Goal: Task Accomplishment & Management: Manage account settings

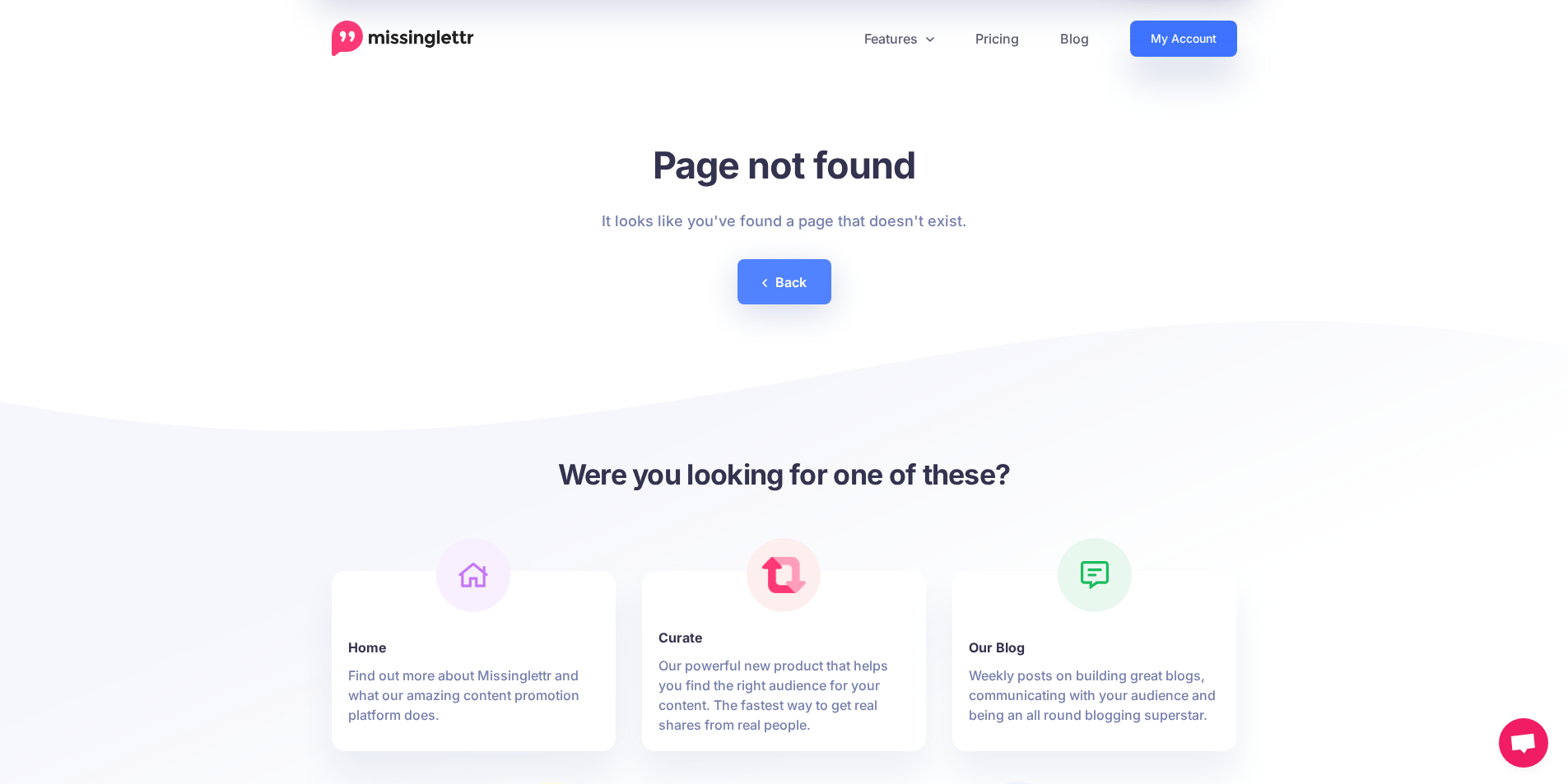
click at [1185, 50] on link "My Account" at bounding box center [1184, 38] width 107 height 36
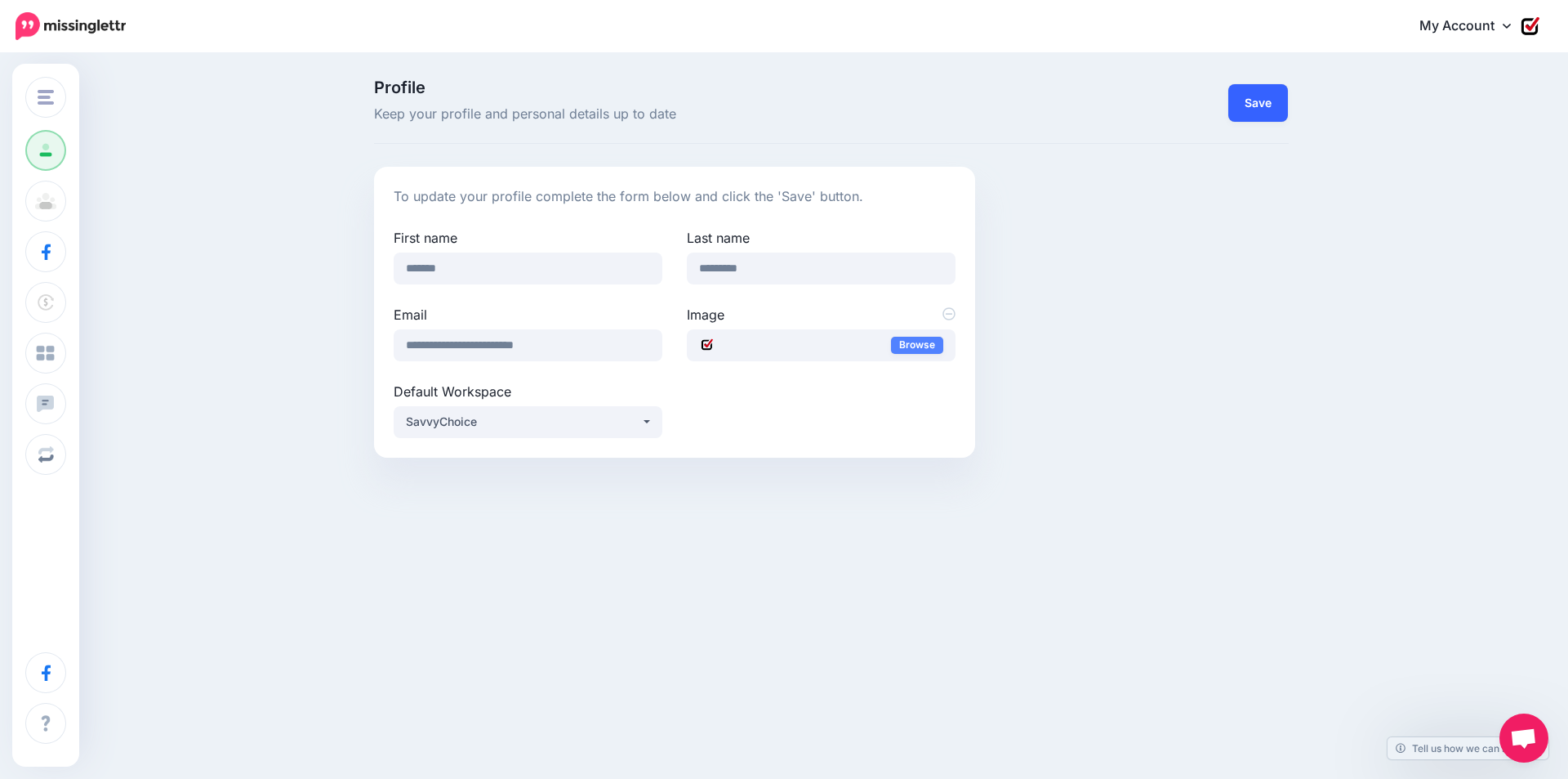
click at [1253, 94] on button "Save" at bounding box center [1258, 102] width 59 height 37
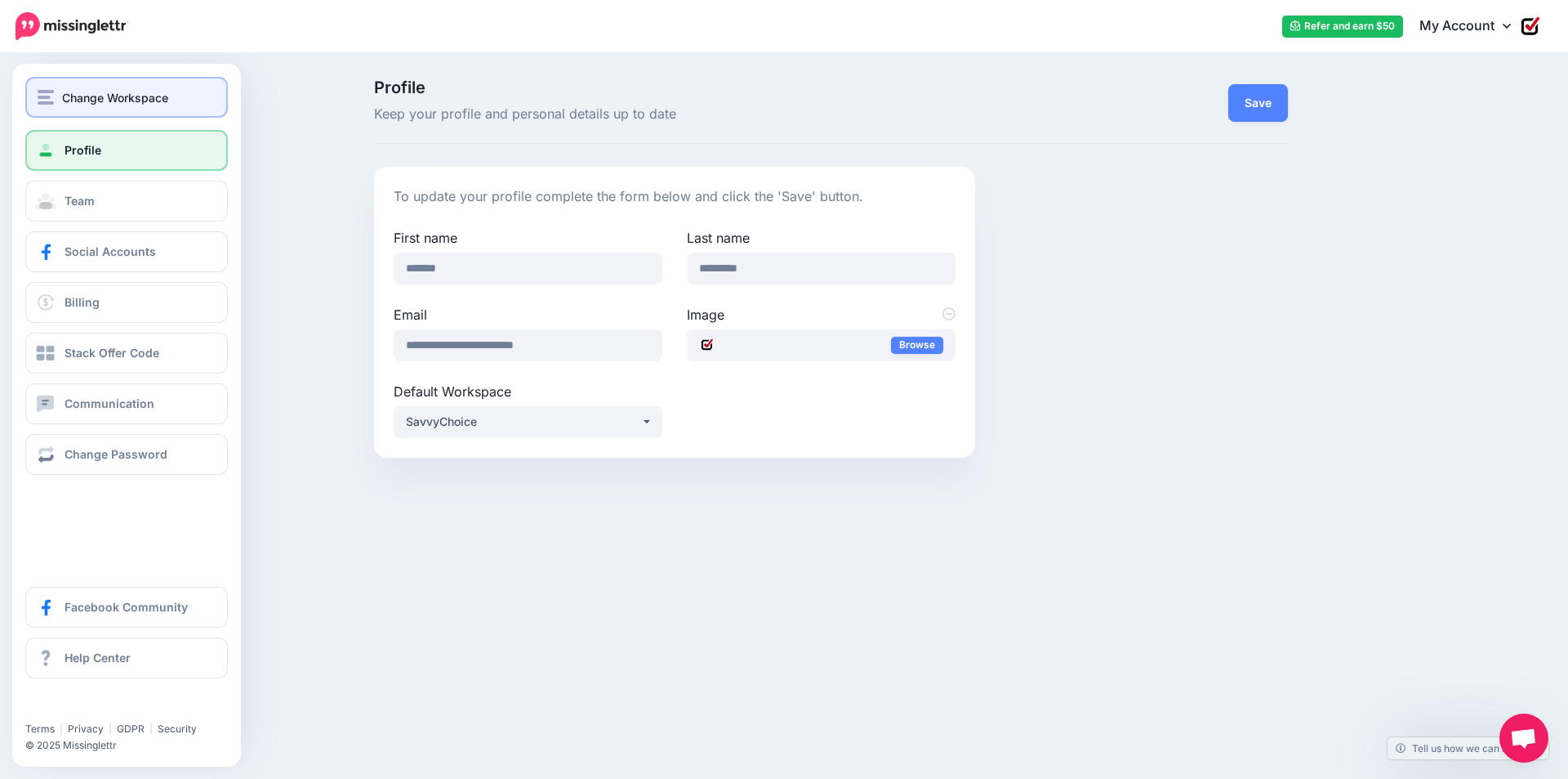
click at [108, 112] on button "Change Workspace" at bounding box center [127, 97] width 203 height 41
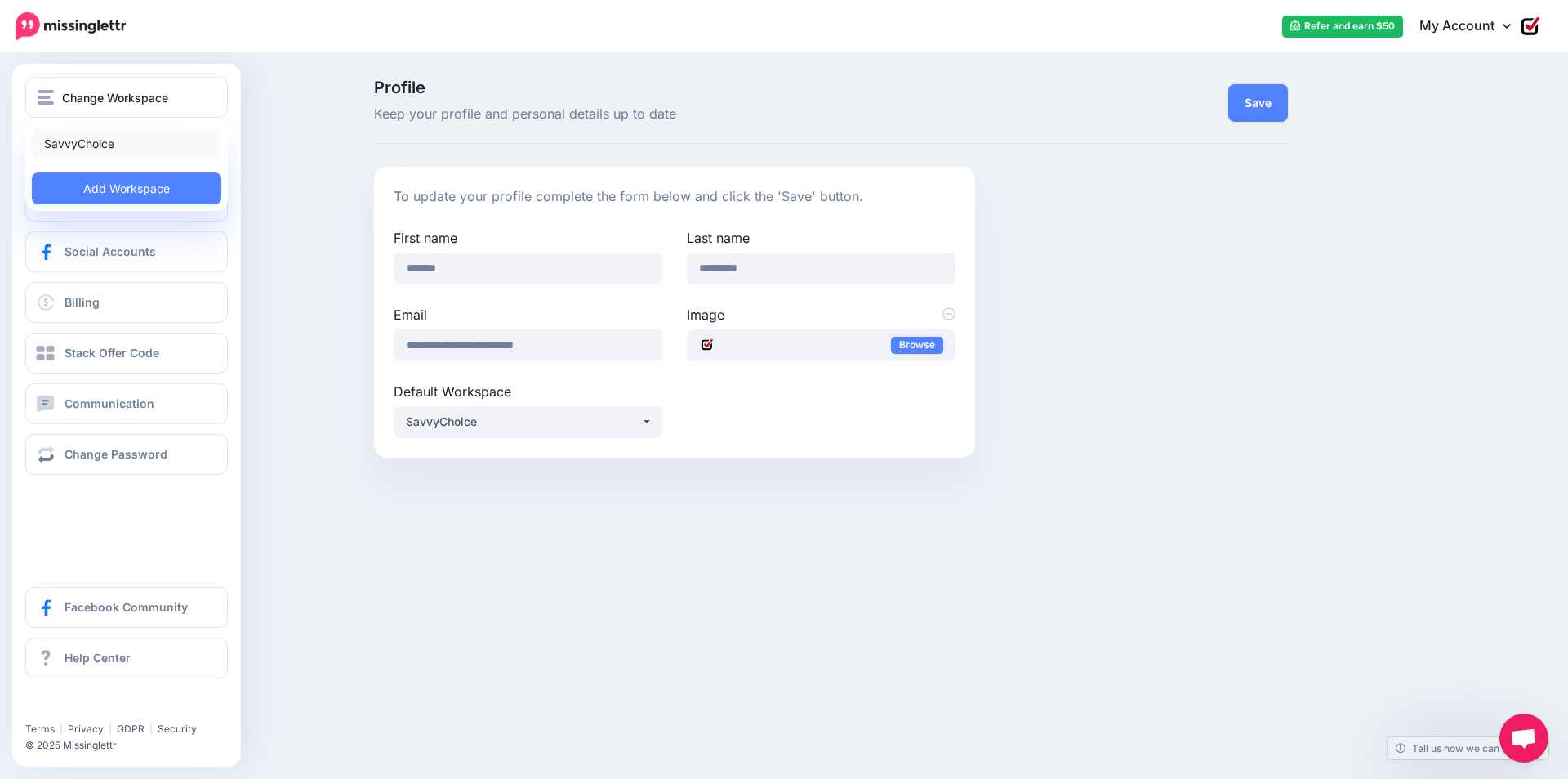
click at [109, 155] on link "SavvyChoice" at bounding box center [127, 143] width 190 height 32
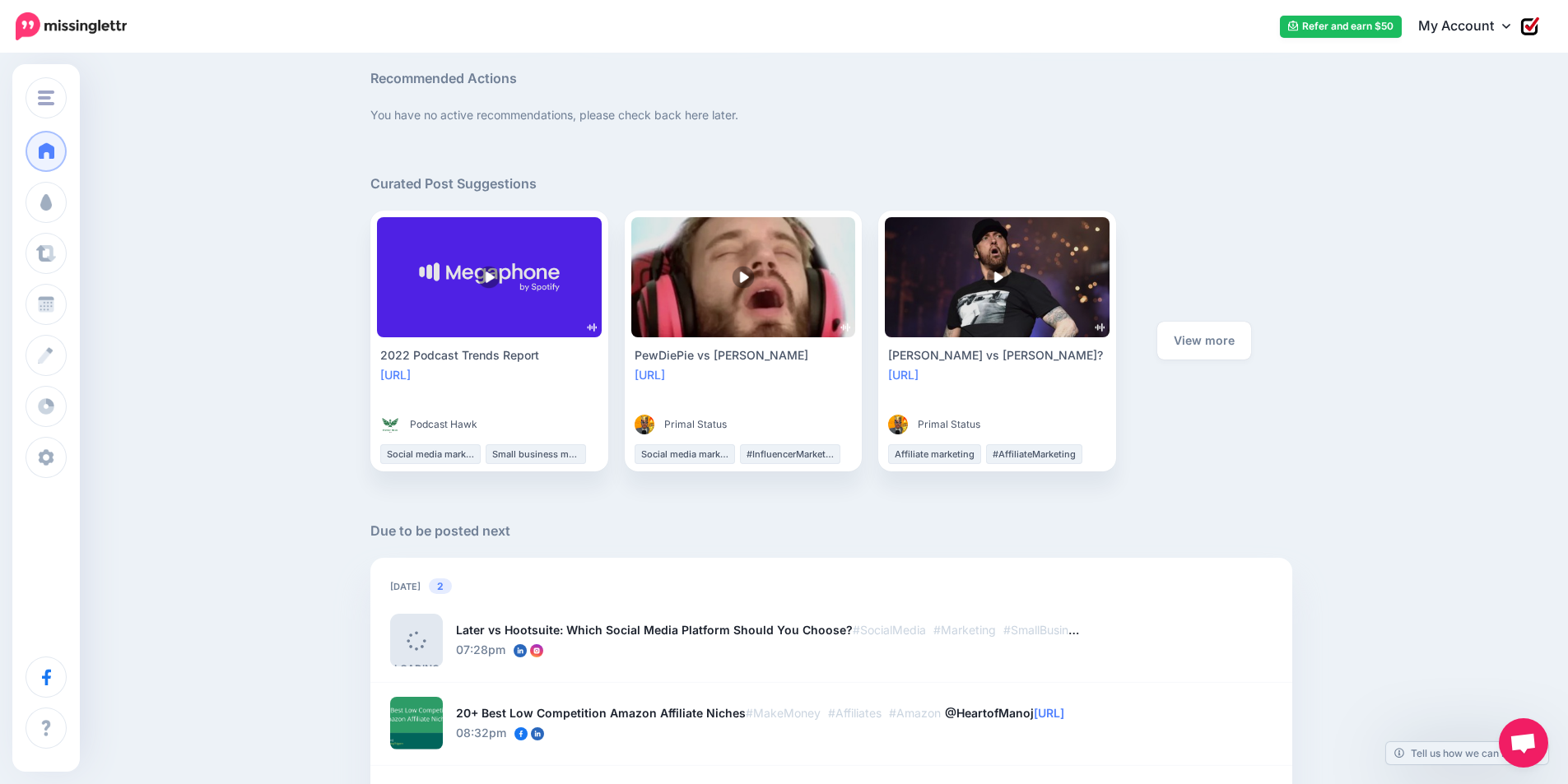
scroll to position [904, 0]
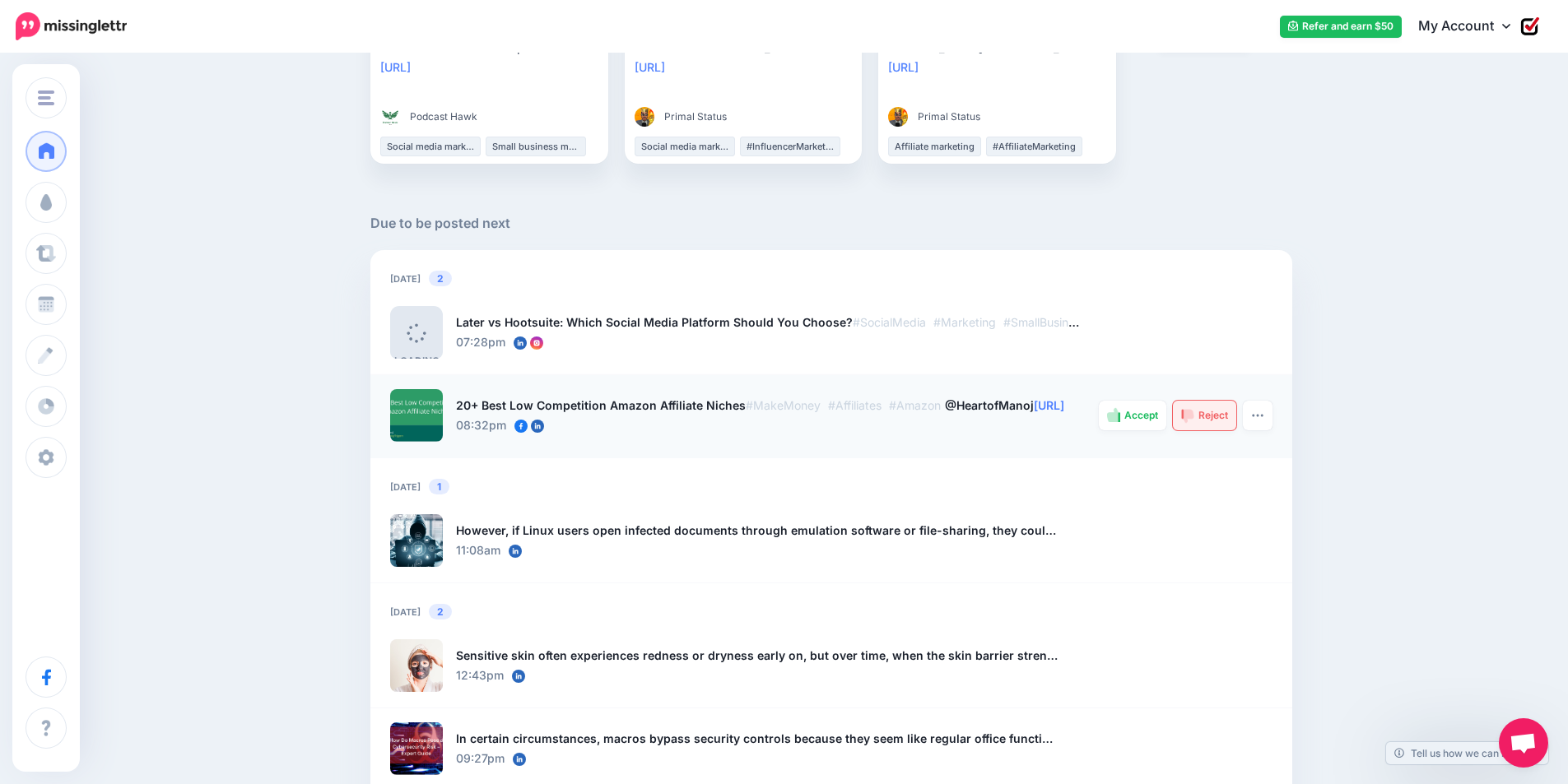
click at [1220, 415] on span "Reject" at bounding box center [1213, 415] width 29 height 10
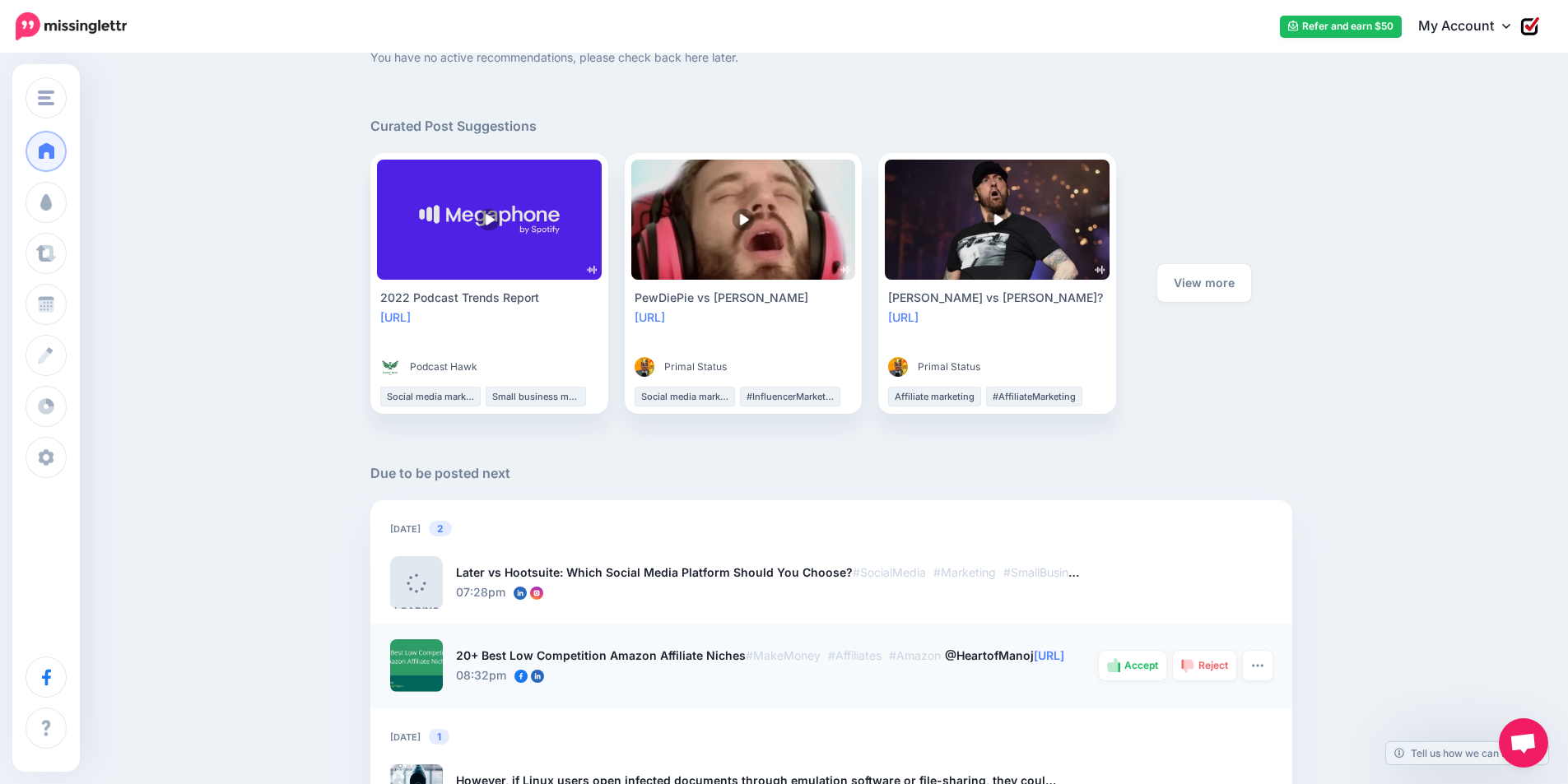
scroll to position [904, 0]
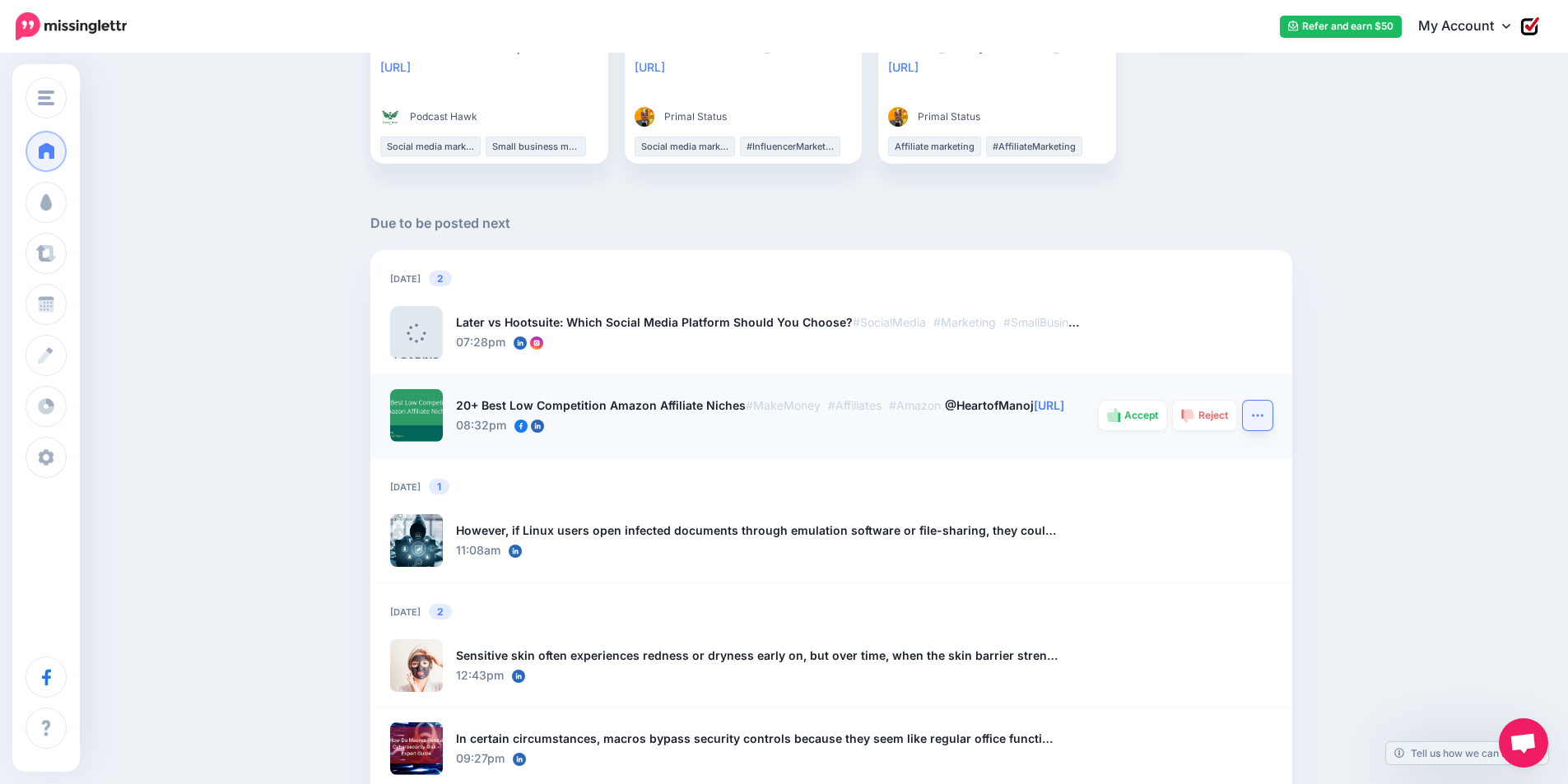
click at [1264, 419] on icon "button" at bounding box center [1257, 415] width 13 height 13
click at [1178, 611] on link "Block Publisher" at bounding box center [1193, 604] width 149 height 32
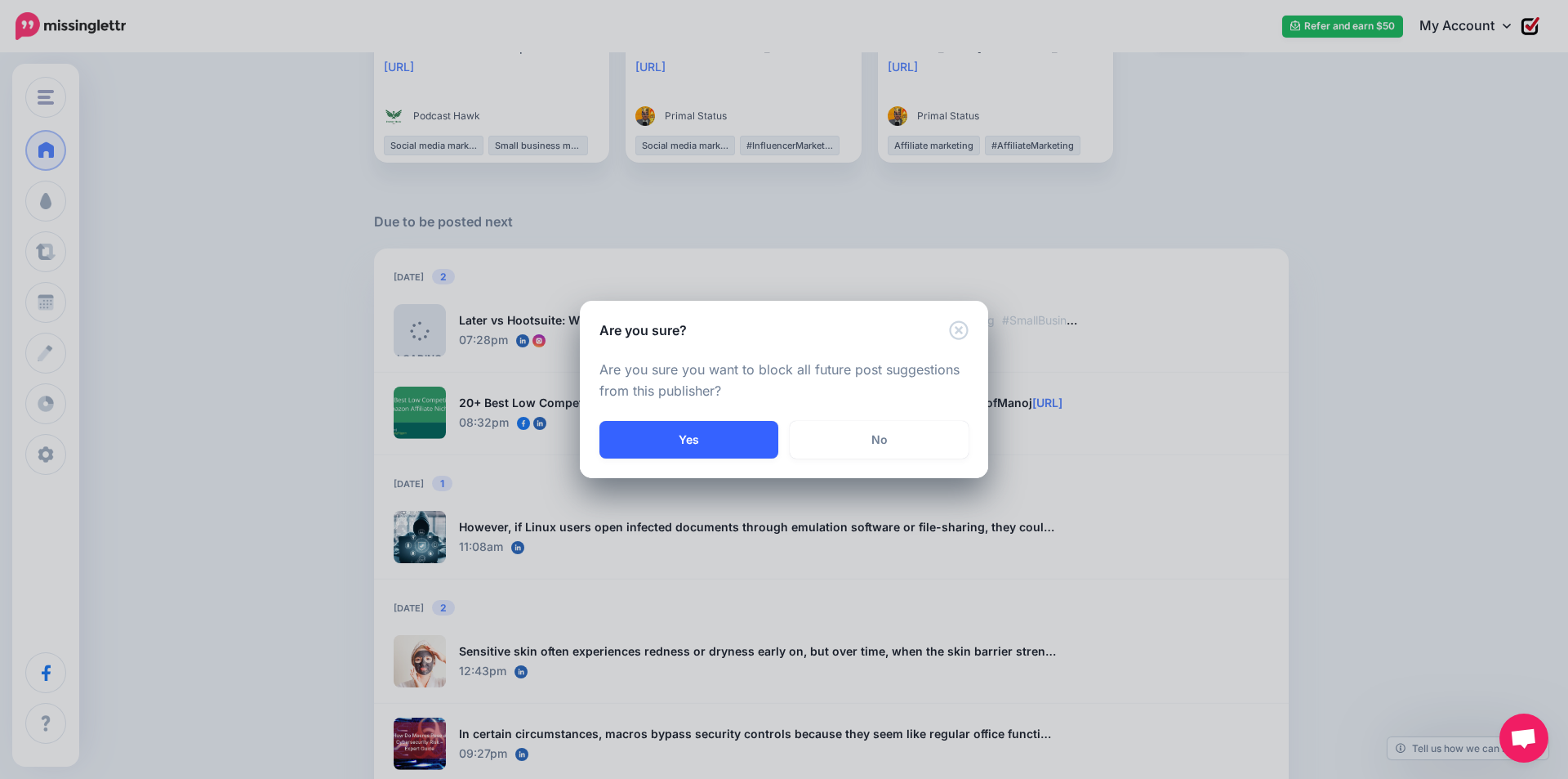
click at [652, 431] on button "Yes" at bounding box center [689, 439] width 179 height 37
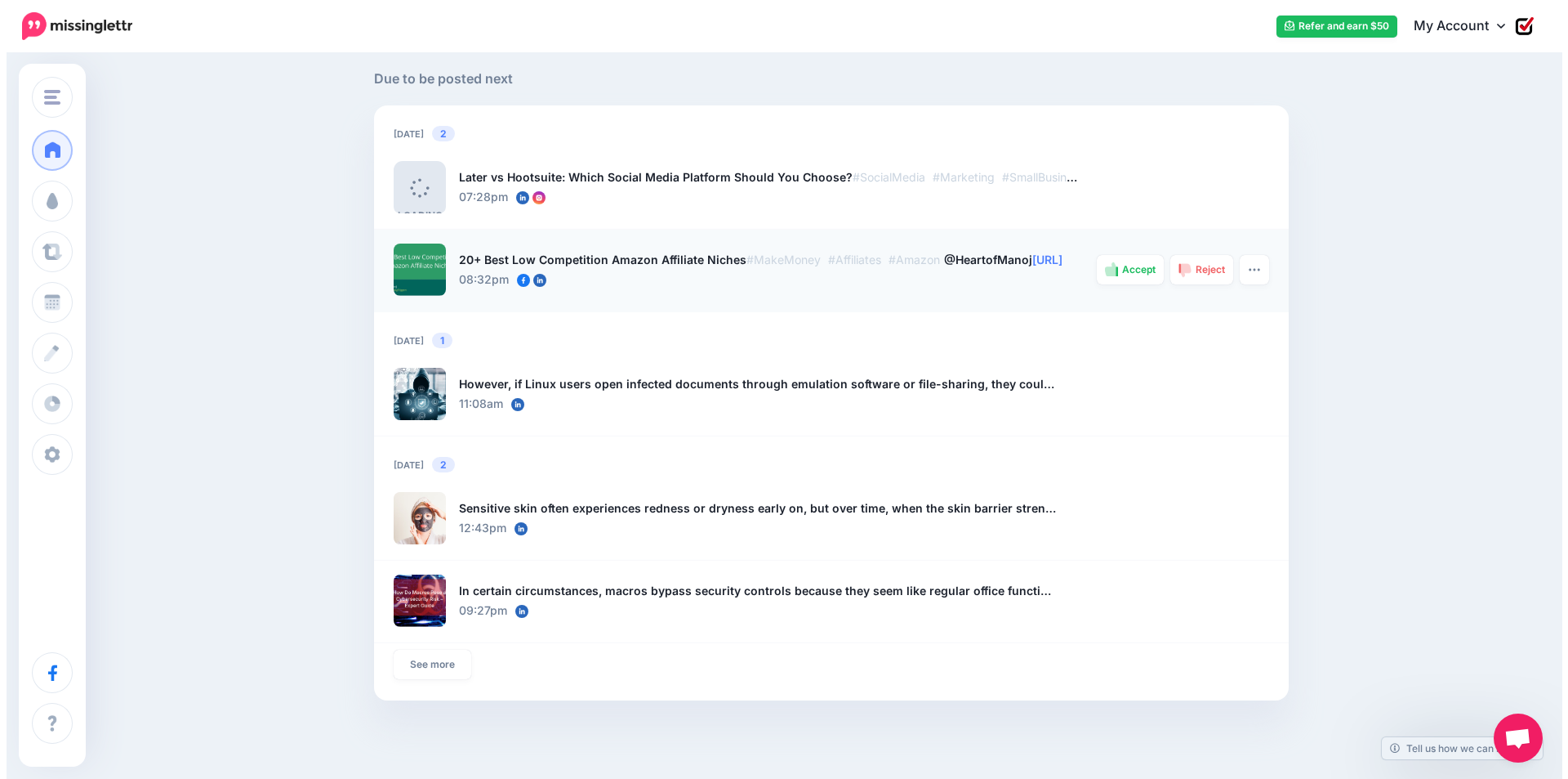
scroll to position [1062, 0]
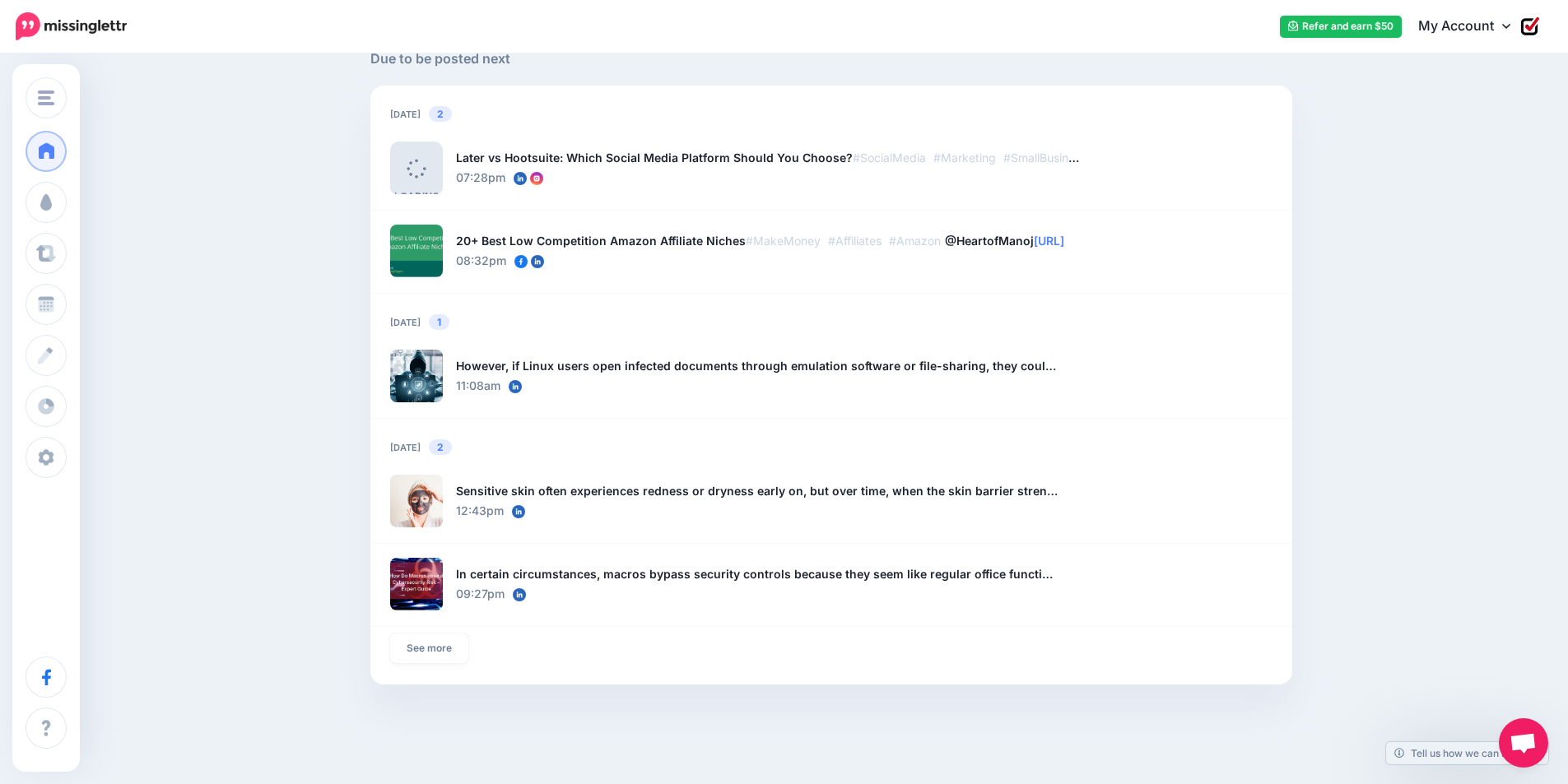
click at [1524, 741] on span "Open chat" at bounding box center [1523, 744] width 28 height 23
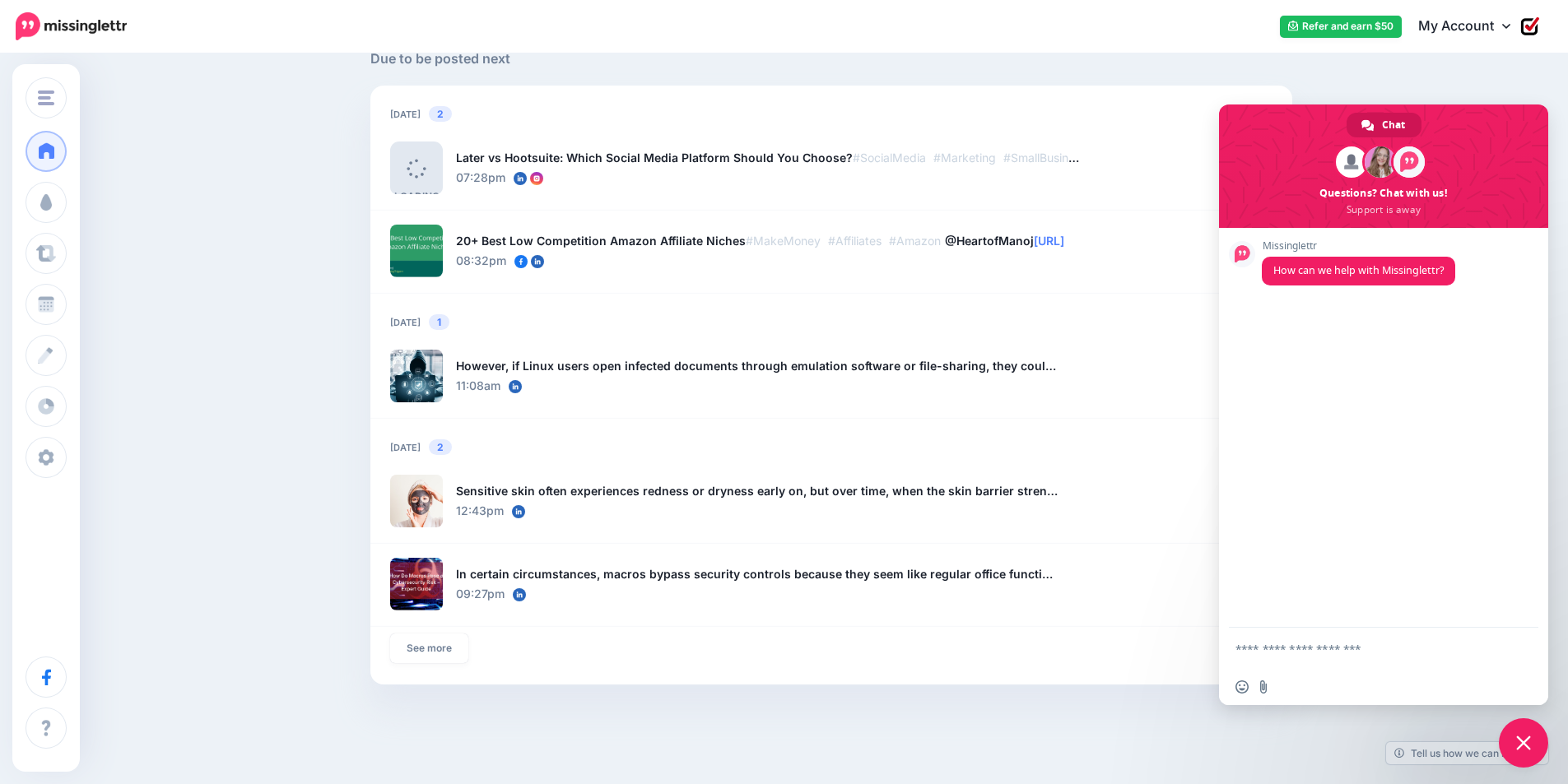
click at [1275, 643] on textarea "Compose your message..." at bounding box center [1365, 649] width 260 height 15
type textarea "**********"
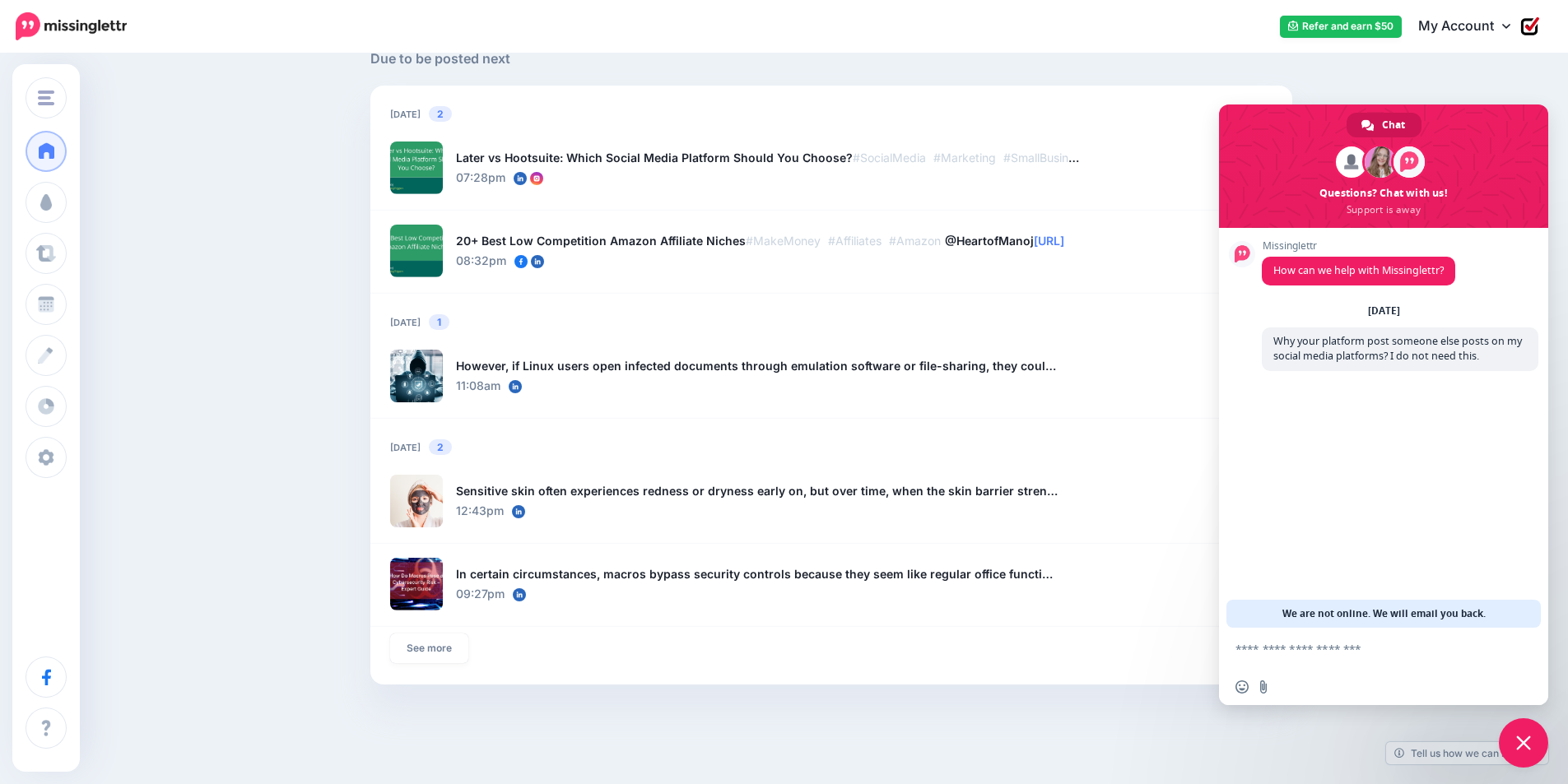
click at [1430, 186] on span at bounding box center [1383, 166] width 329 height 123
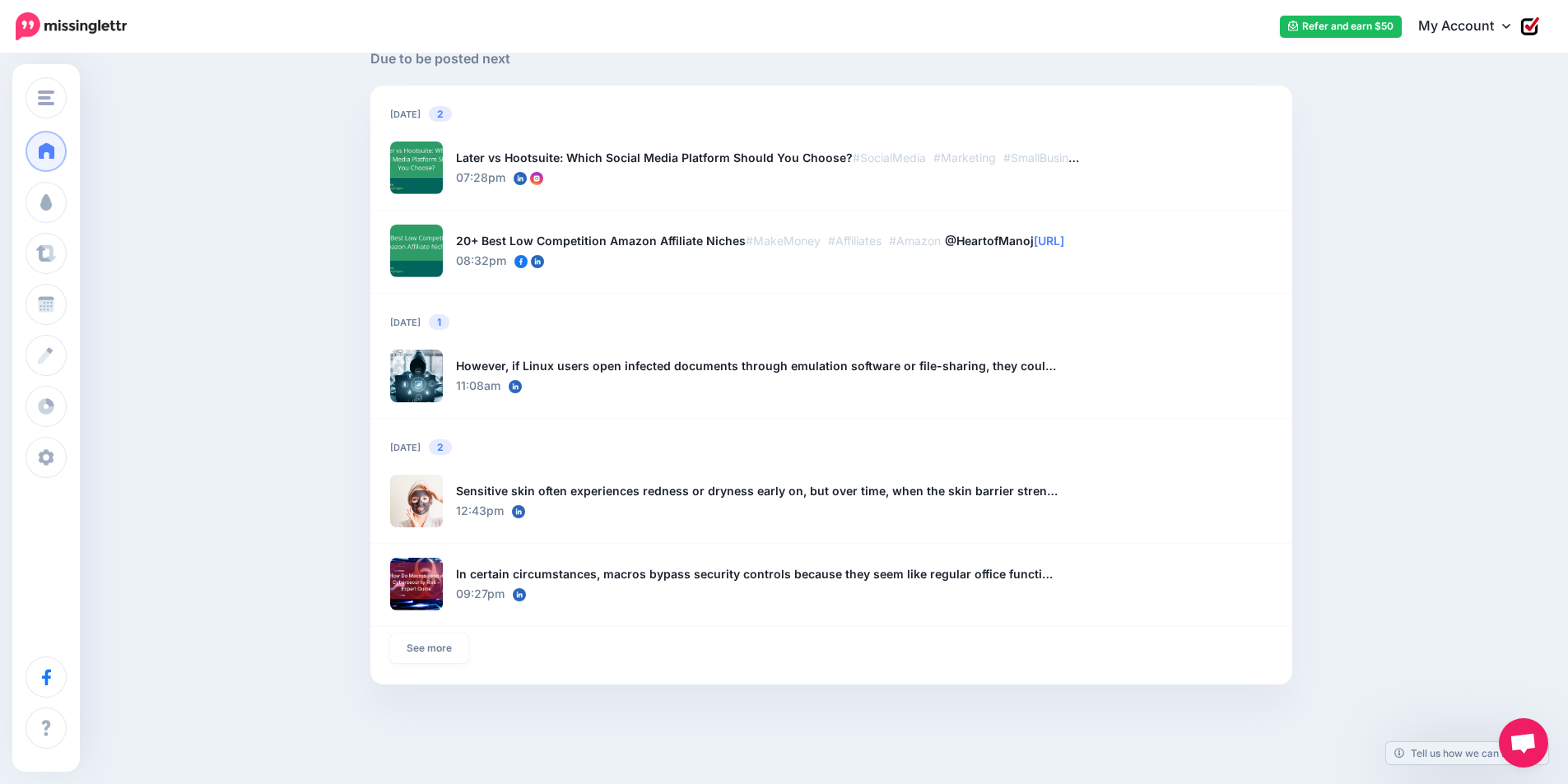
click at [1530, 737] on span "Open chat" at bounding box center [1523, 744] width 28 height 23
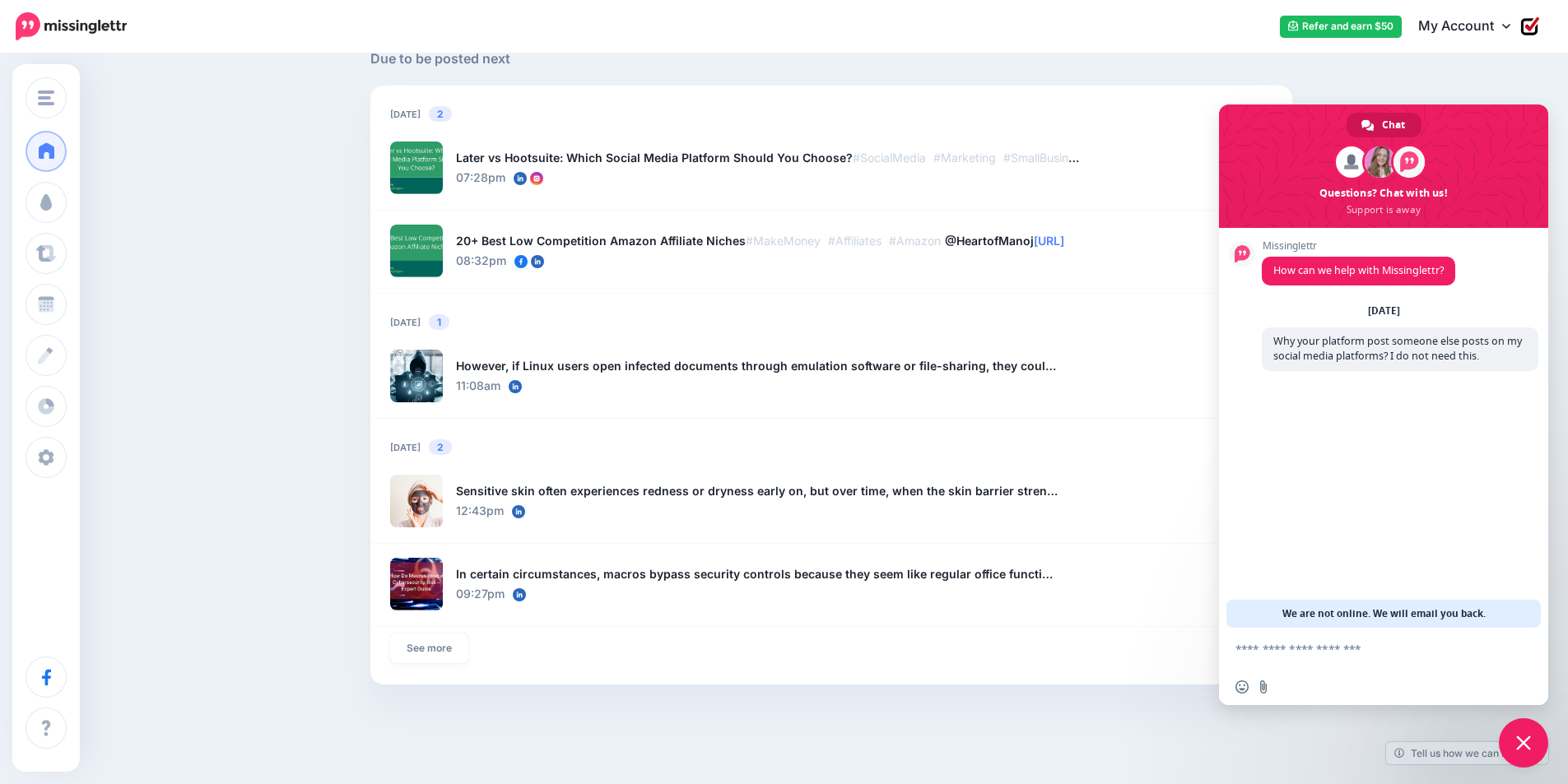
click at [1530, 737] on span "Close chat" at bounding box center [1523, 743] width 50 height 50
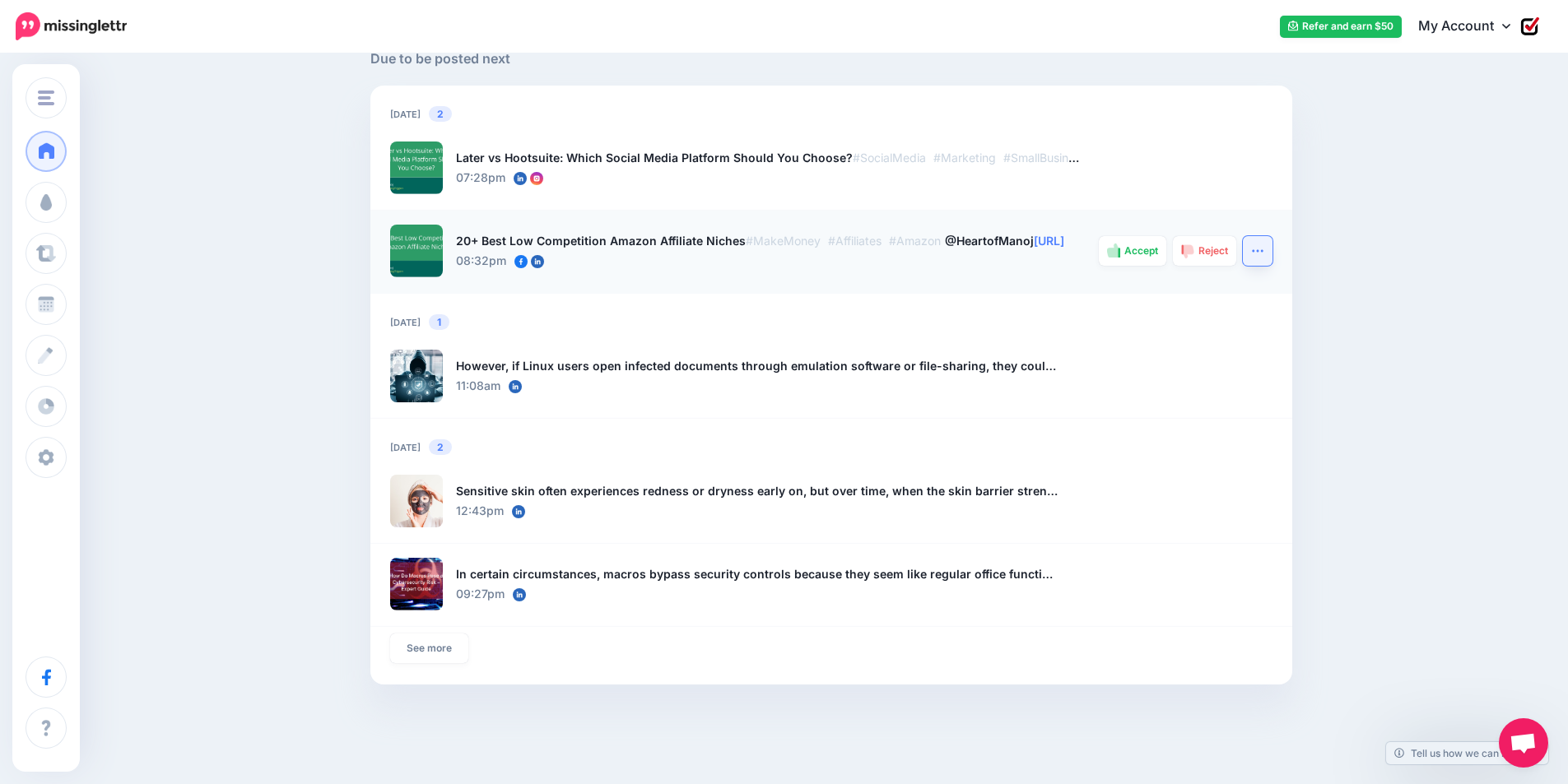
click at [1256, 252] on button "button" at bounding box center [1257, 251] width 29 height 29
click at [1197, 441] on link "Block Publisher" at bounding box center [1193, 439] width 149 height 32
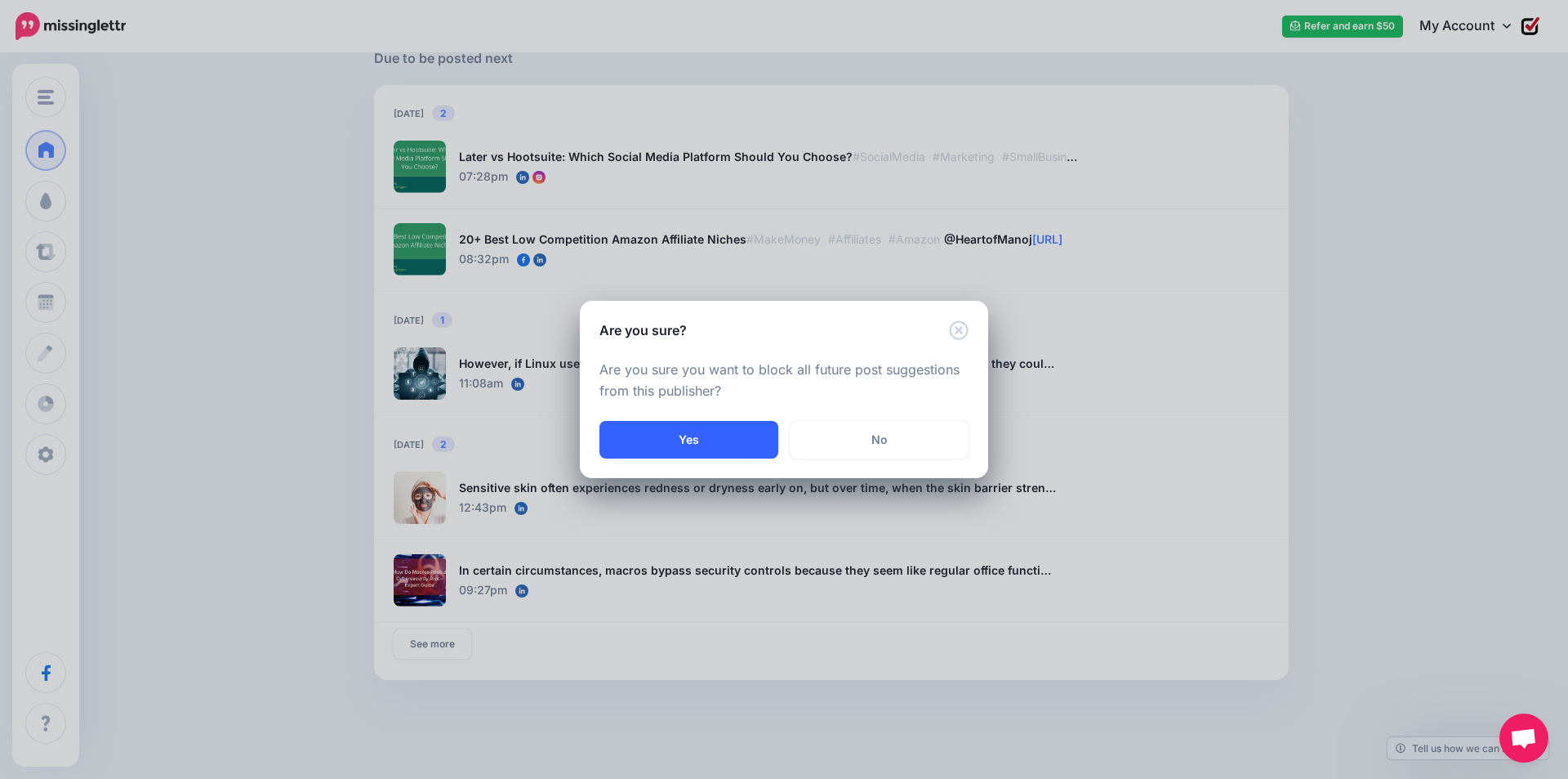
click at [727, 453] on button "Yes" at bounding box center [689, 439] width 179 height 37
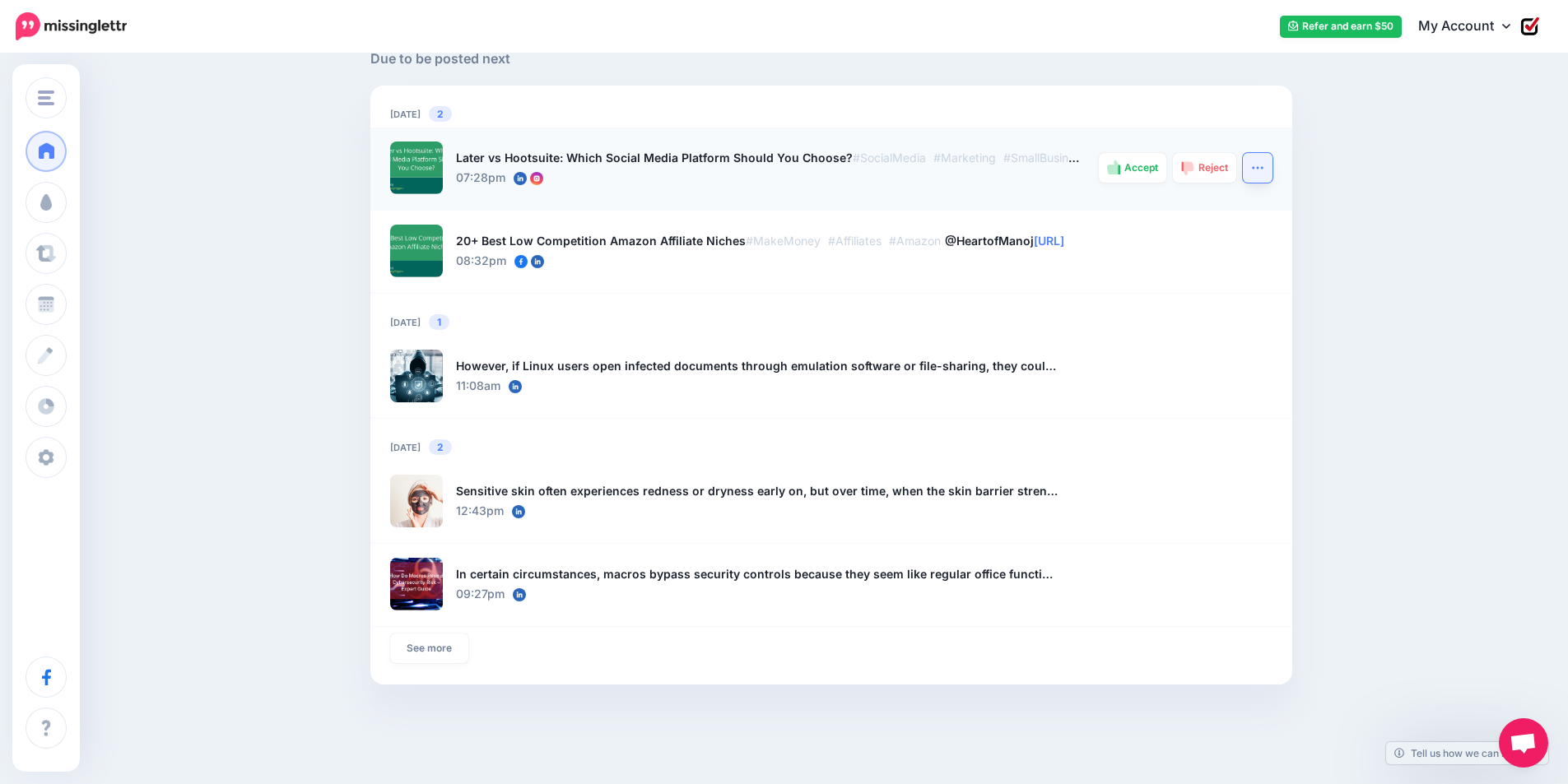
click at [1259, 168] on icon "button" at bounding box center [1257, 167] width 11 height 3
click at [1220, 362] on link "Block Publisher" at bounding box center [1193, 356] width 149 height 32
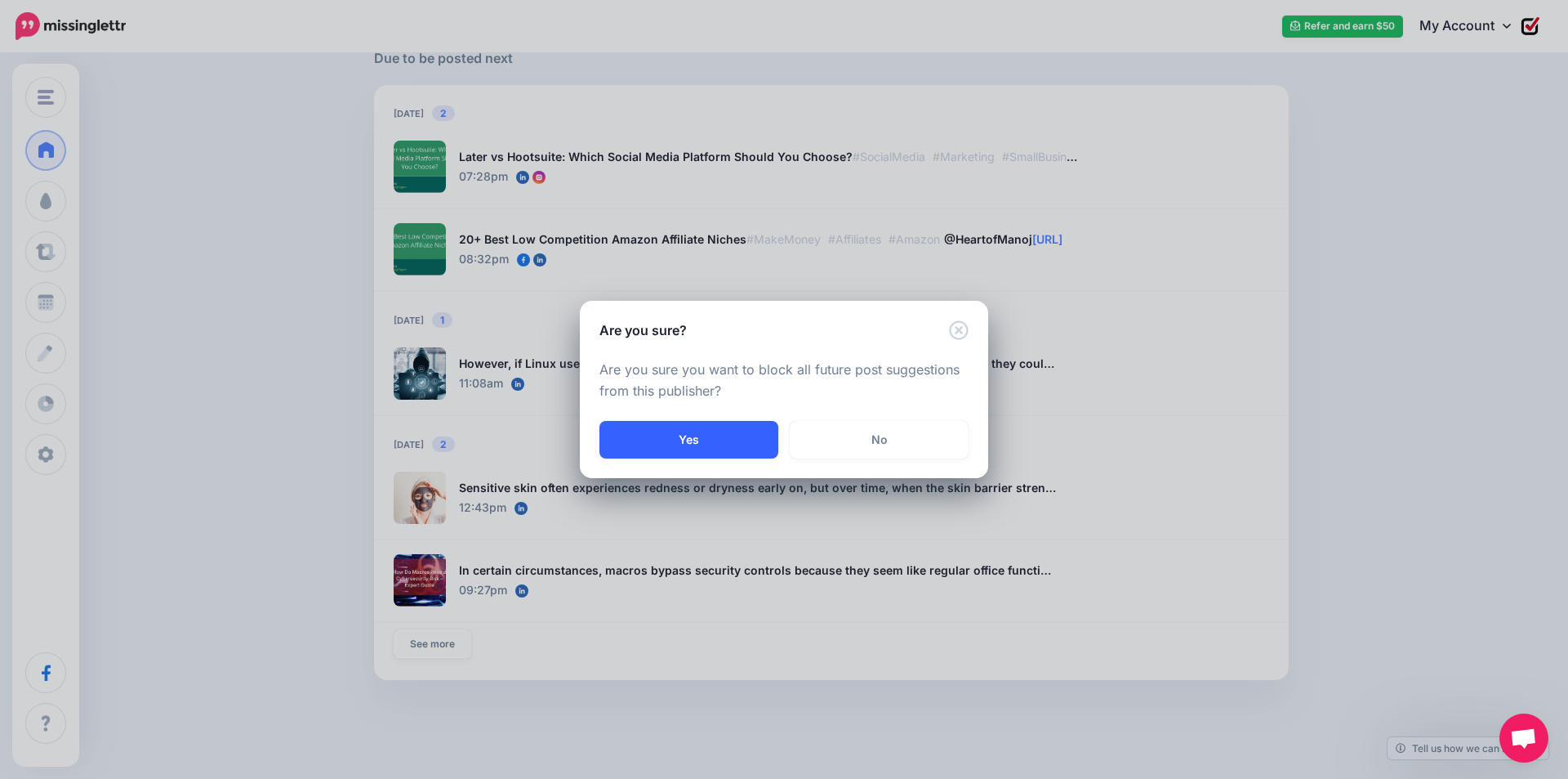
click at [706, 446] on button "Yes" at bounding box center [689, 439] width 179 height 37
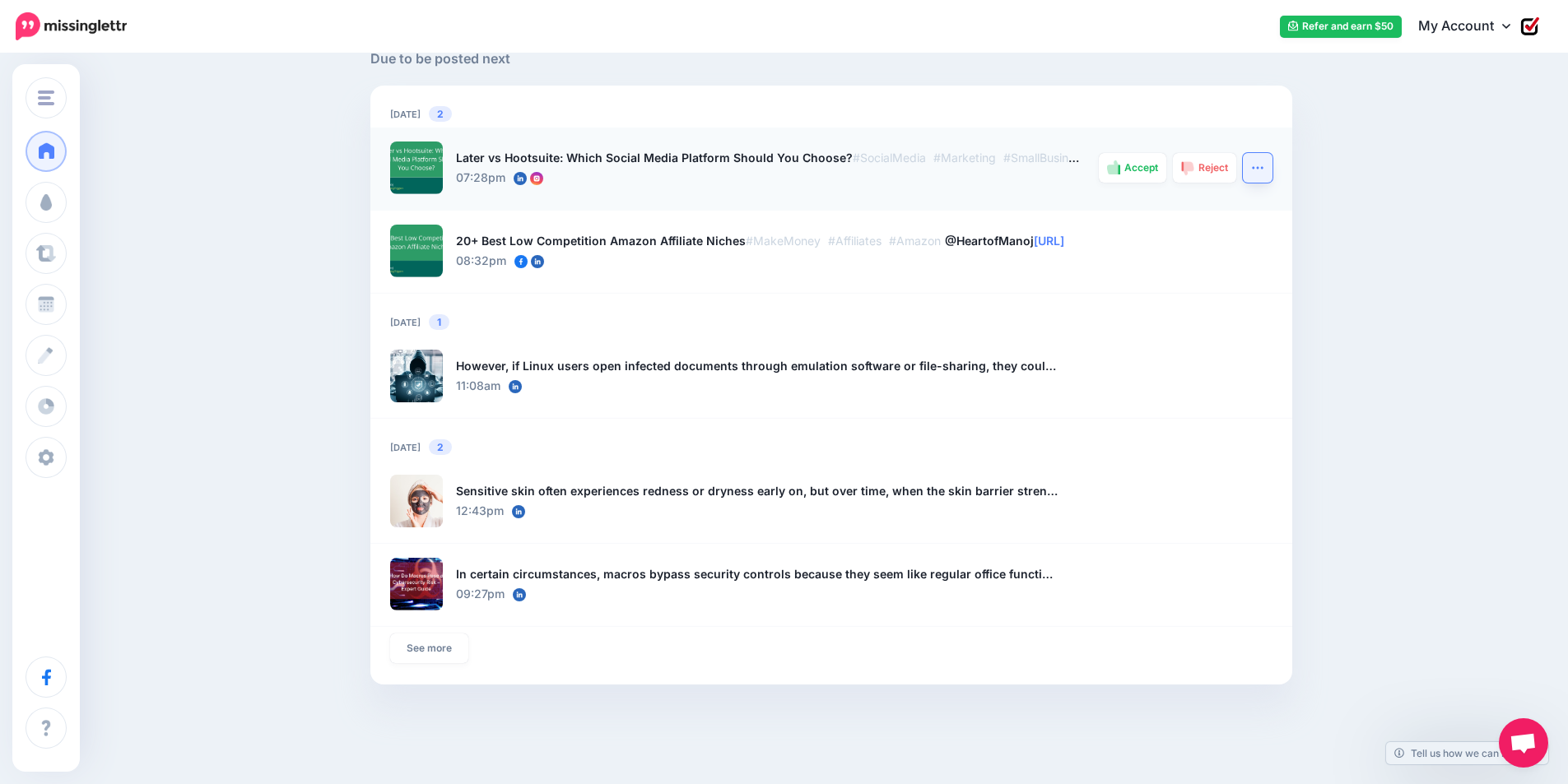
click at [1272, 154] on button "button" at bounding box center [1257, 167] width 29 height 29
click at [1176, 435] on link "Delete Post" at bounding box center [1193, 430] width 149 height 32
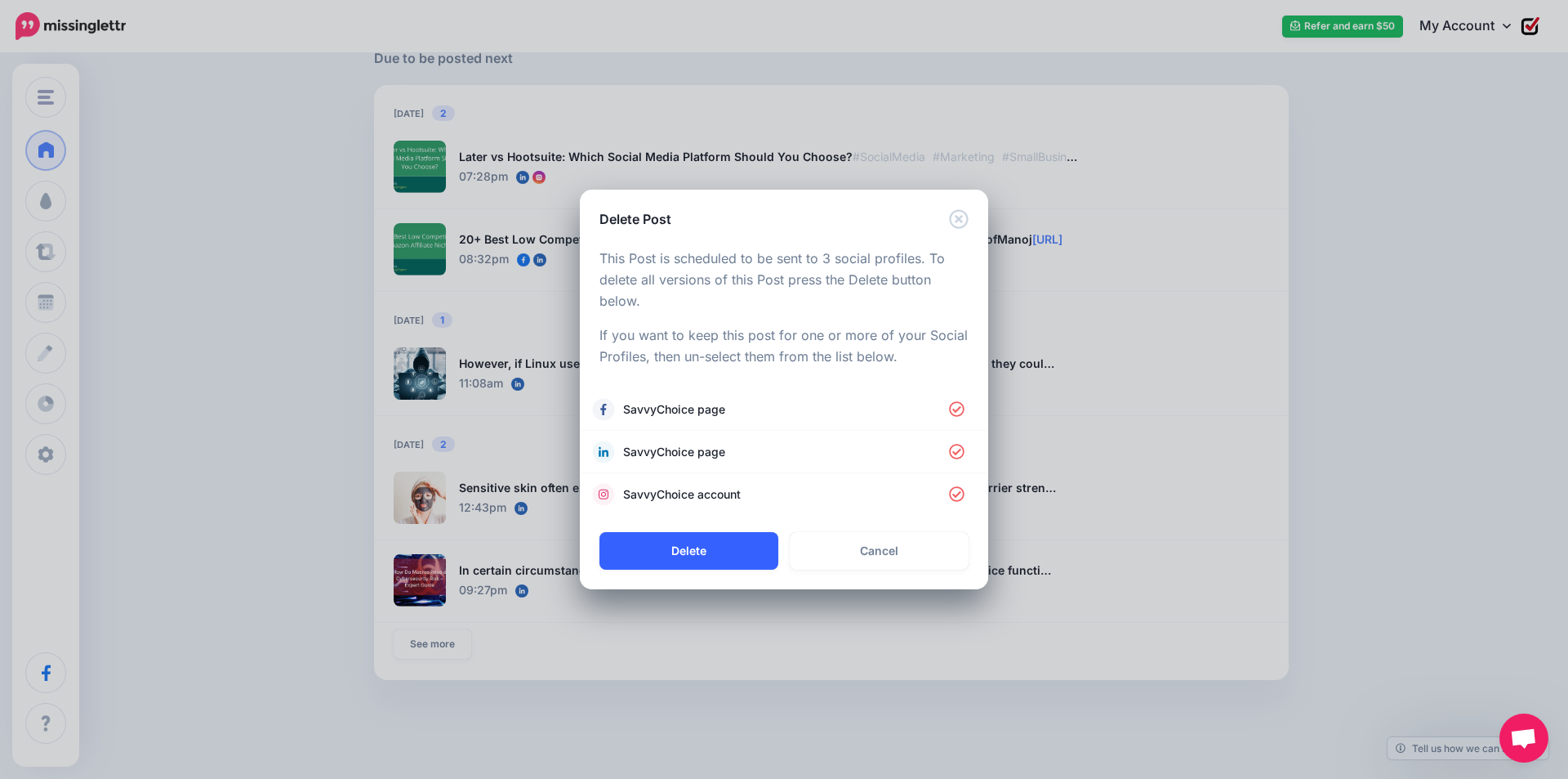
click at [717, 552] on button "Delete" at bounding box center [689, 551] width 179 height 37
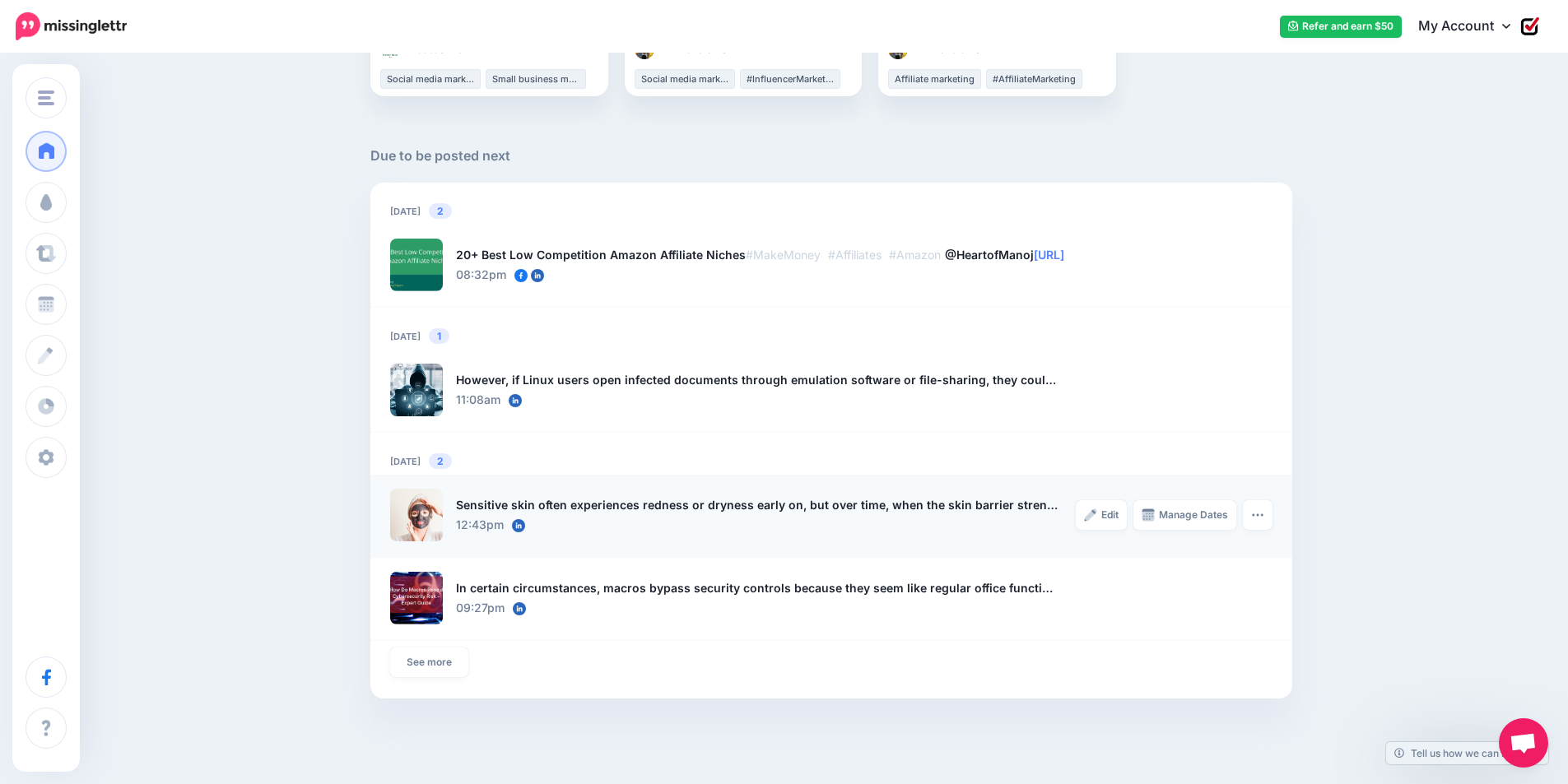
scroll to position [1051, 0]
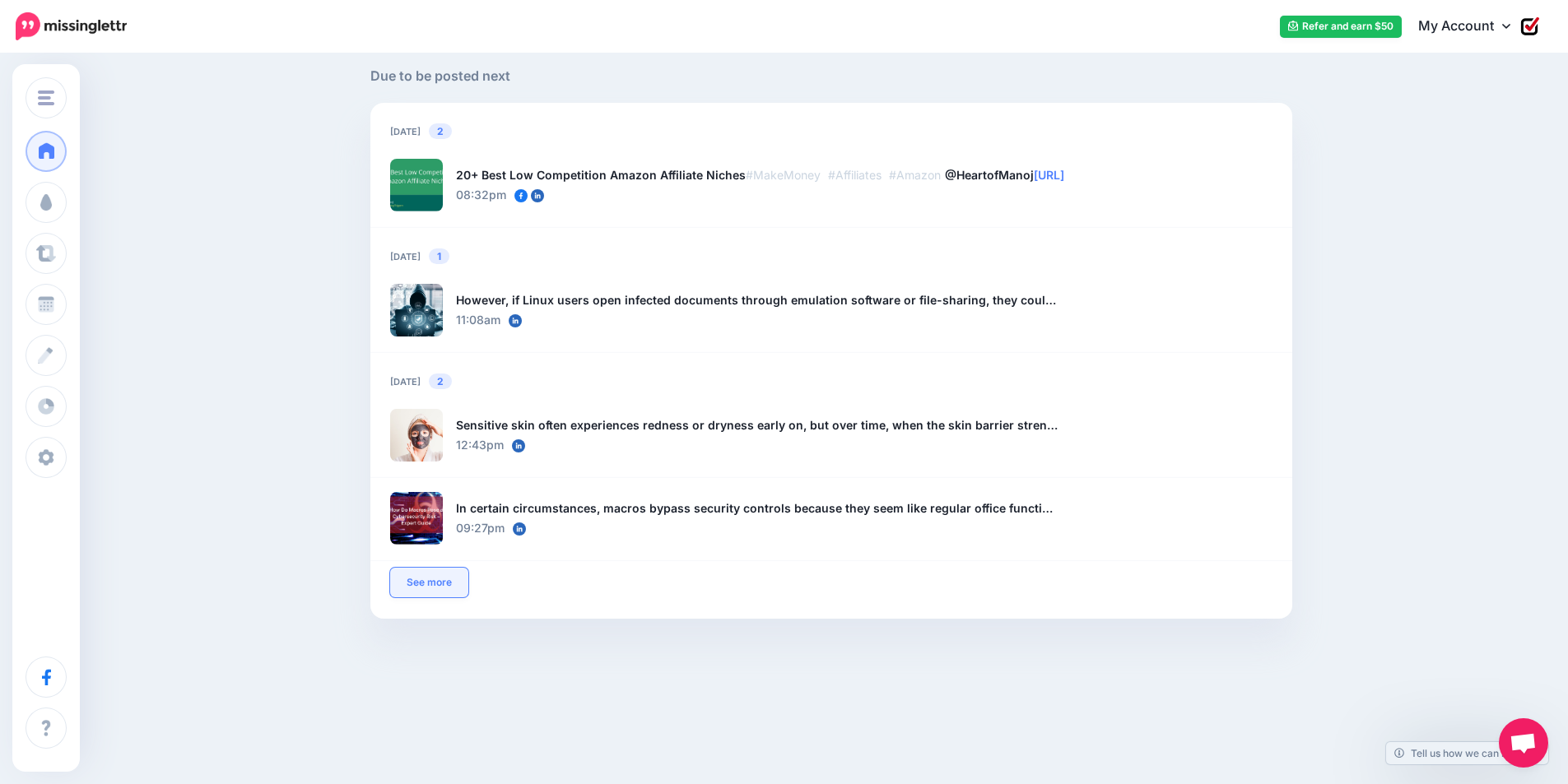
click at [441, 572] on link "See more" at bounding box center [429, 582] width 78 height 29
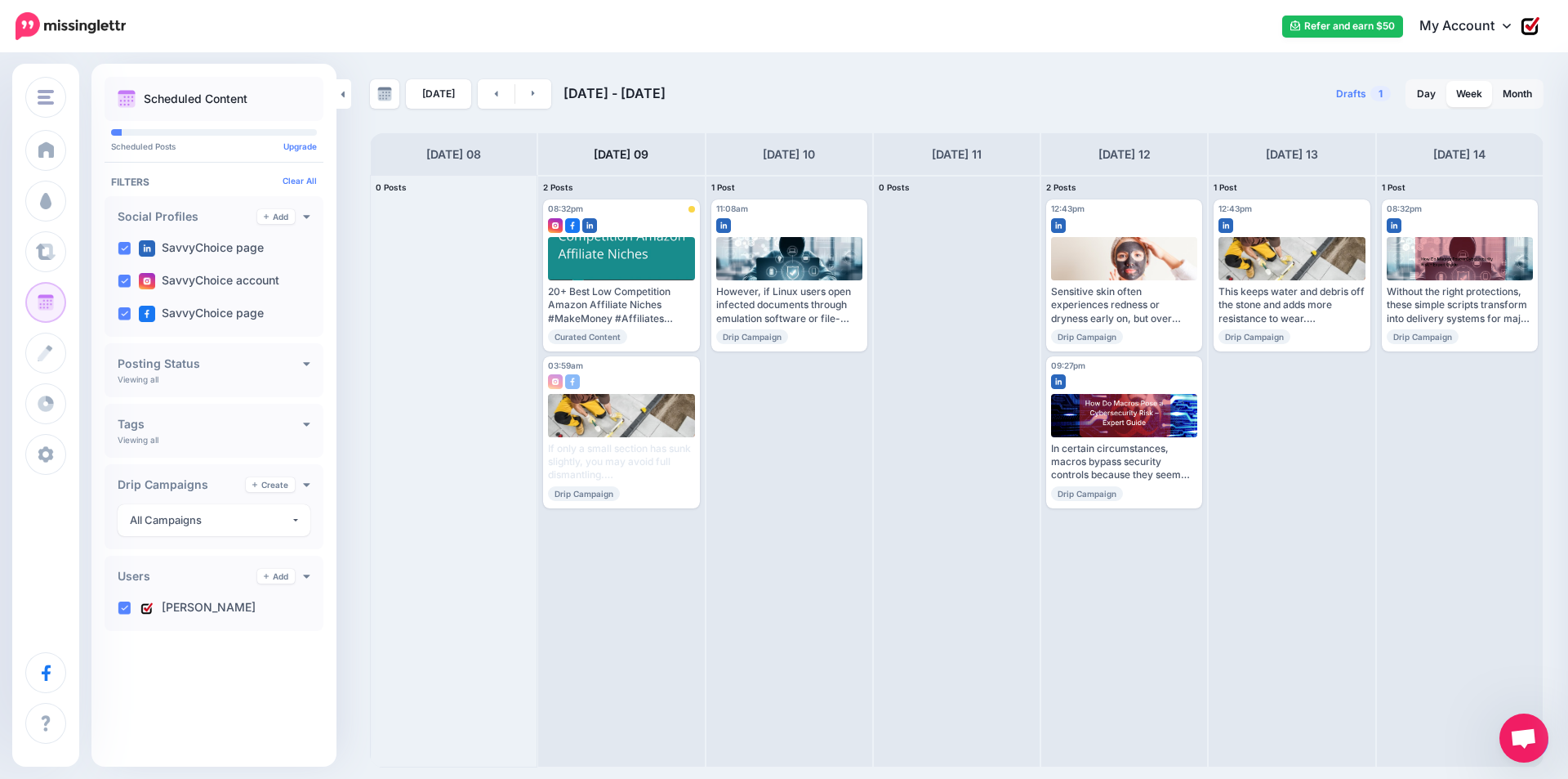
click at [1531, 745] on span "Open chat" at bounding box center [1524, 739] width 27 height 23
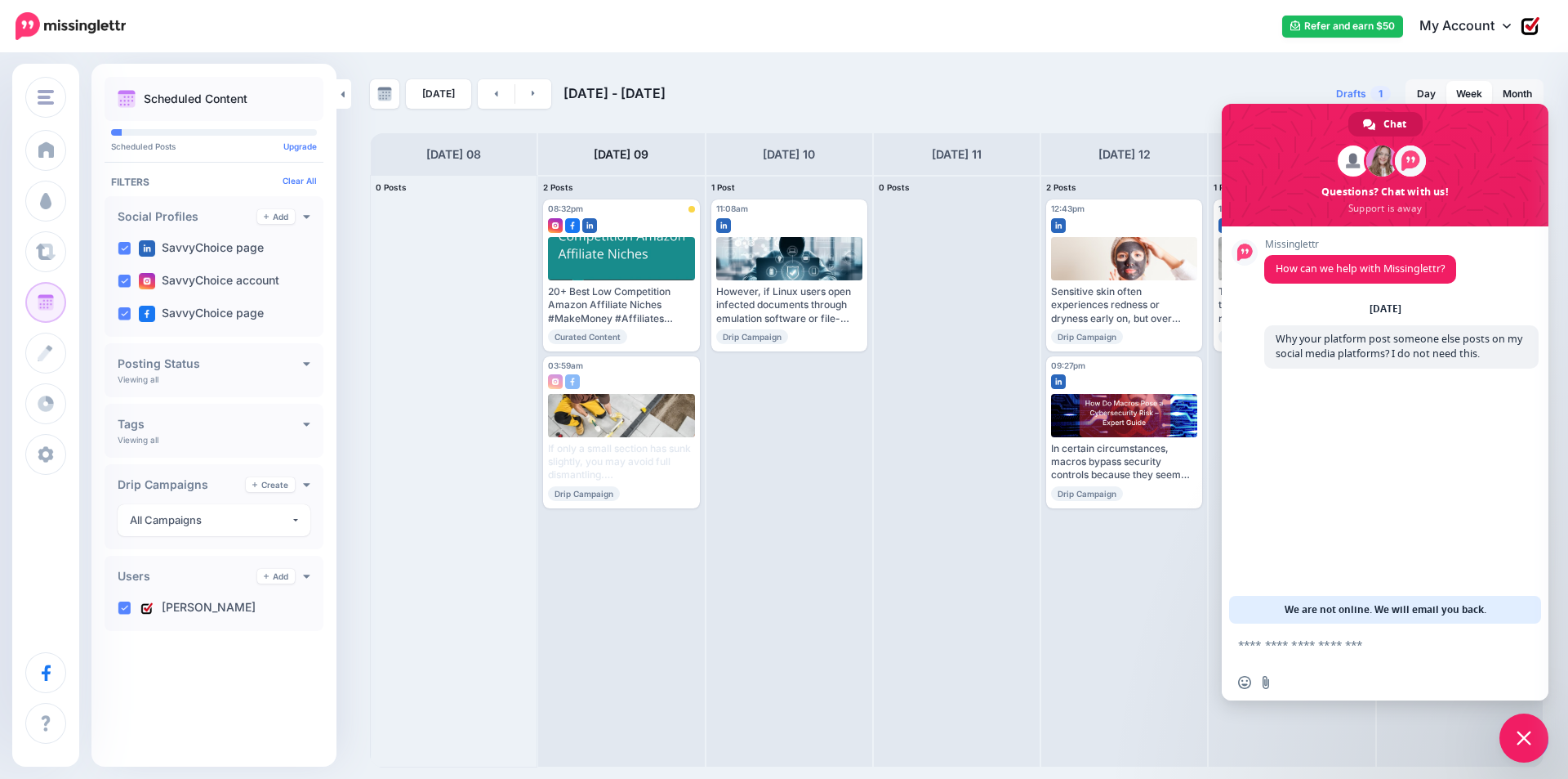
click at [1531, 745] on span "Close chat" at bounding box center [1524, 738] width 49 height 49
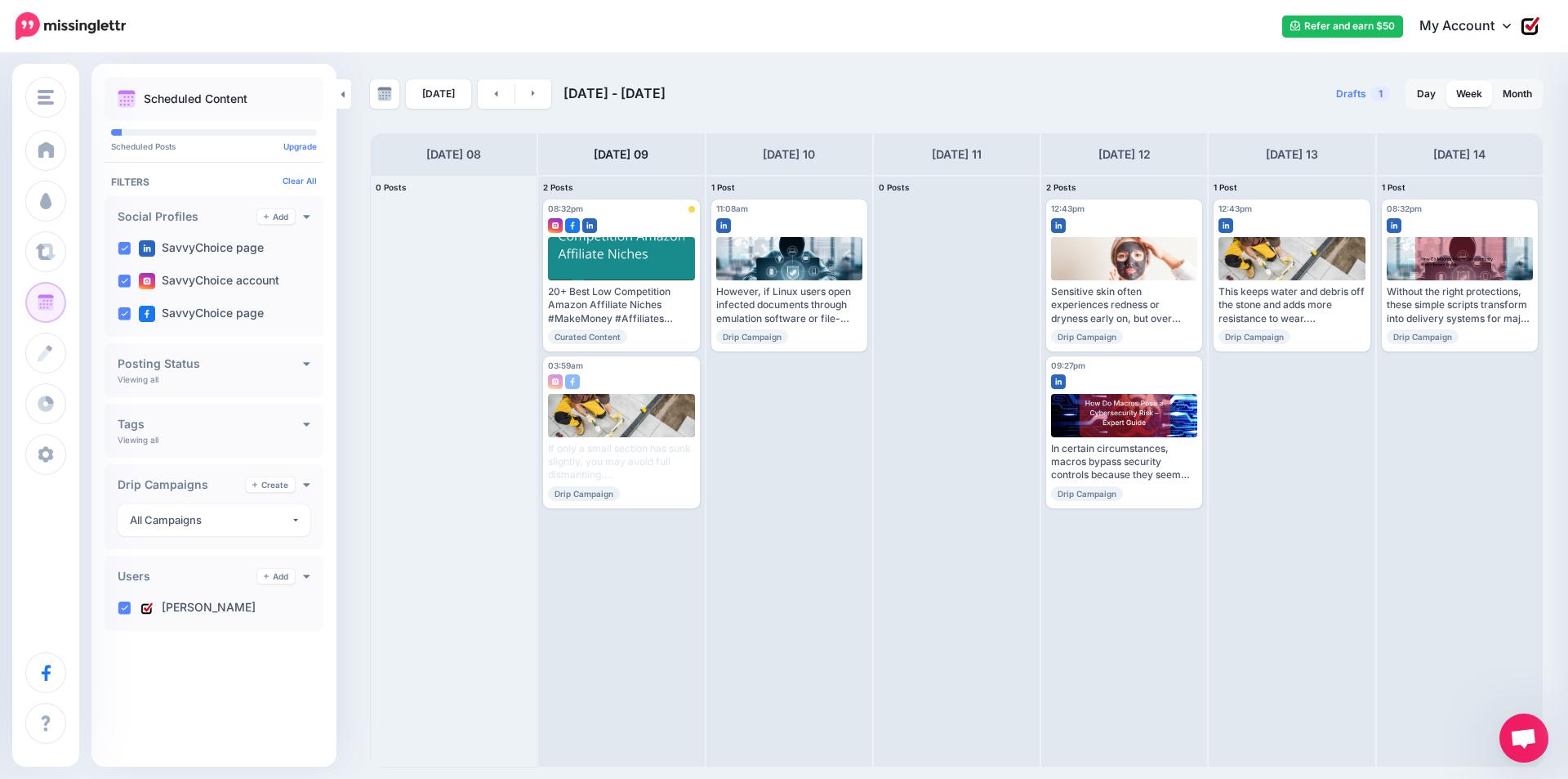
click at [1524, 759] on span "Open chat" at bounding box center [1524, 738] width 49 height 49
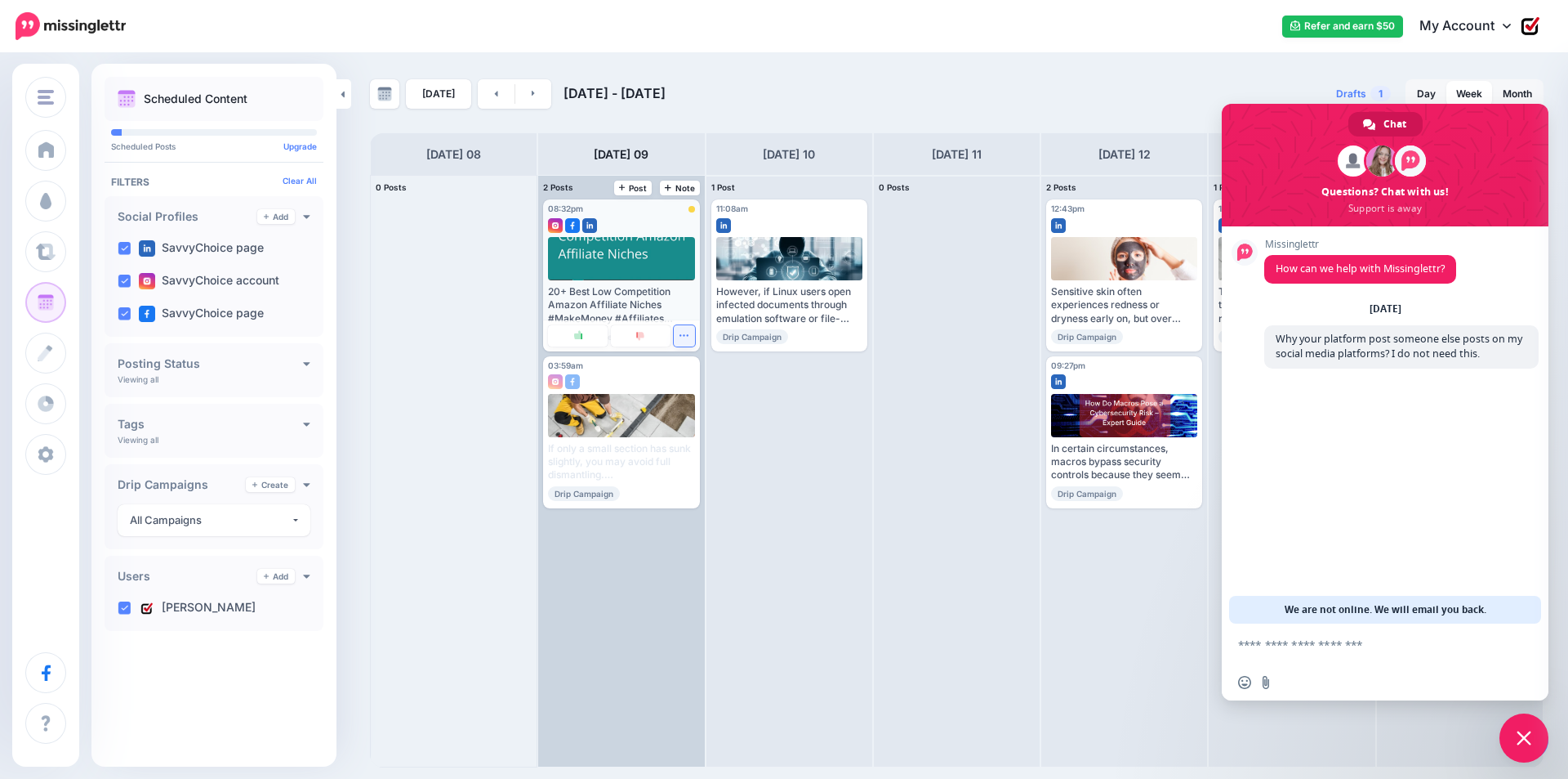
click at [677, 332] on button "button" at bounding box center [684, 335] width 21 height 21
click at [730, 493] on link "Delete Post" at bounding box center [732, 493] width 104 height 18
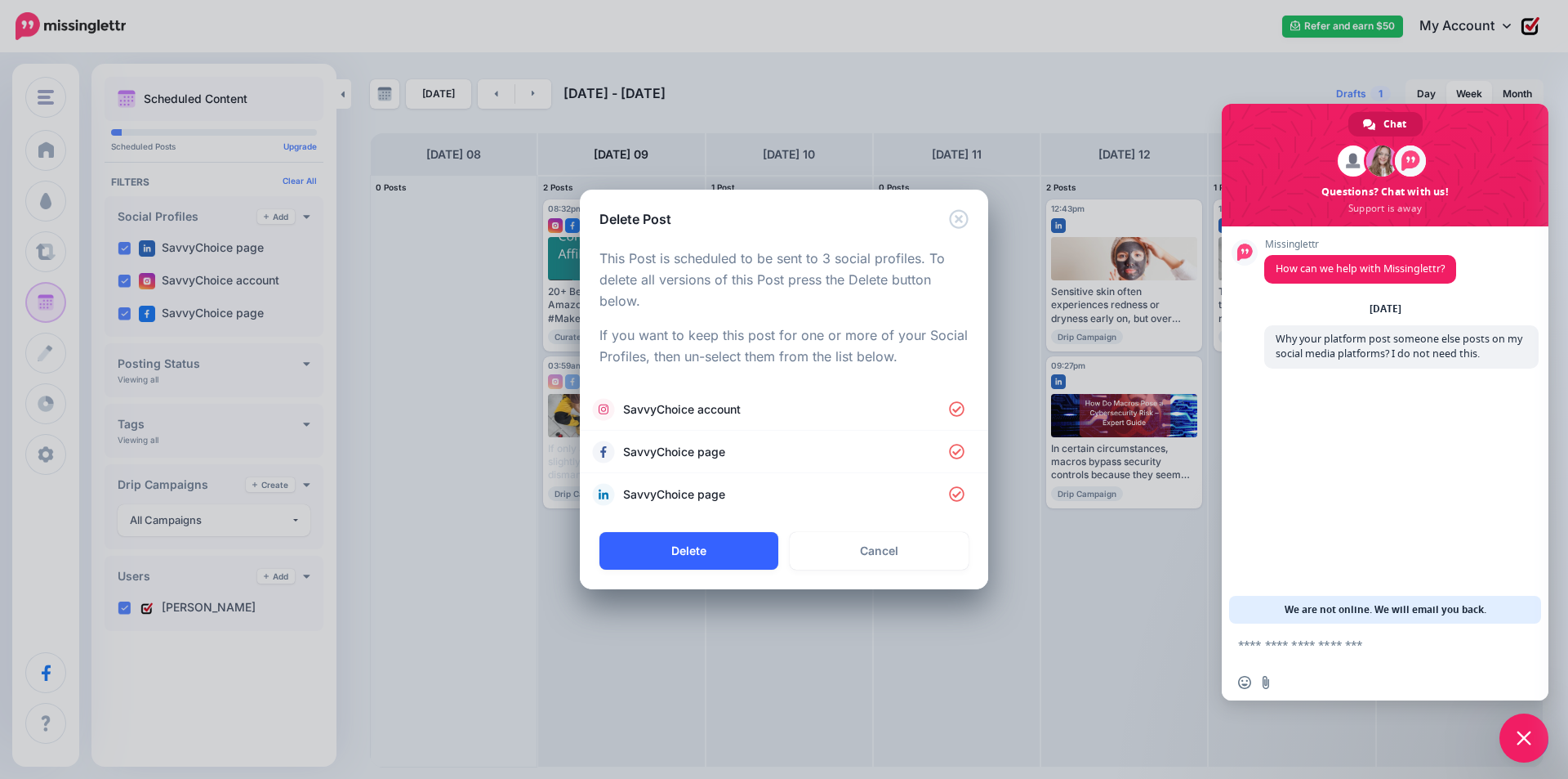
click at [694, 550] on button "Delete" at bounding box center [689, 551] width 179 height 37
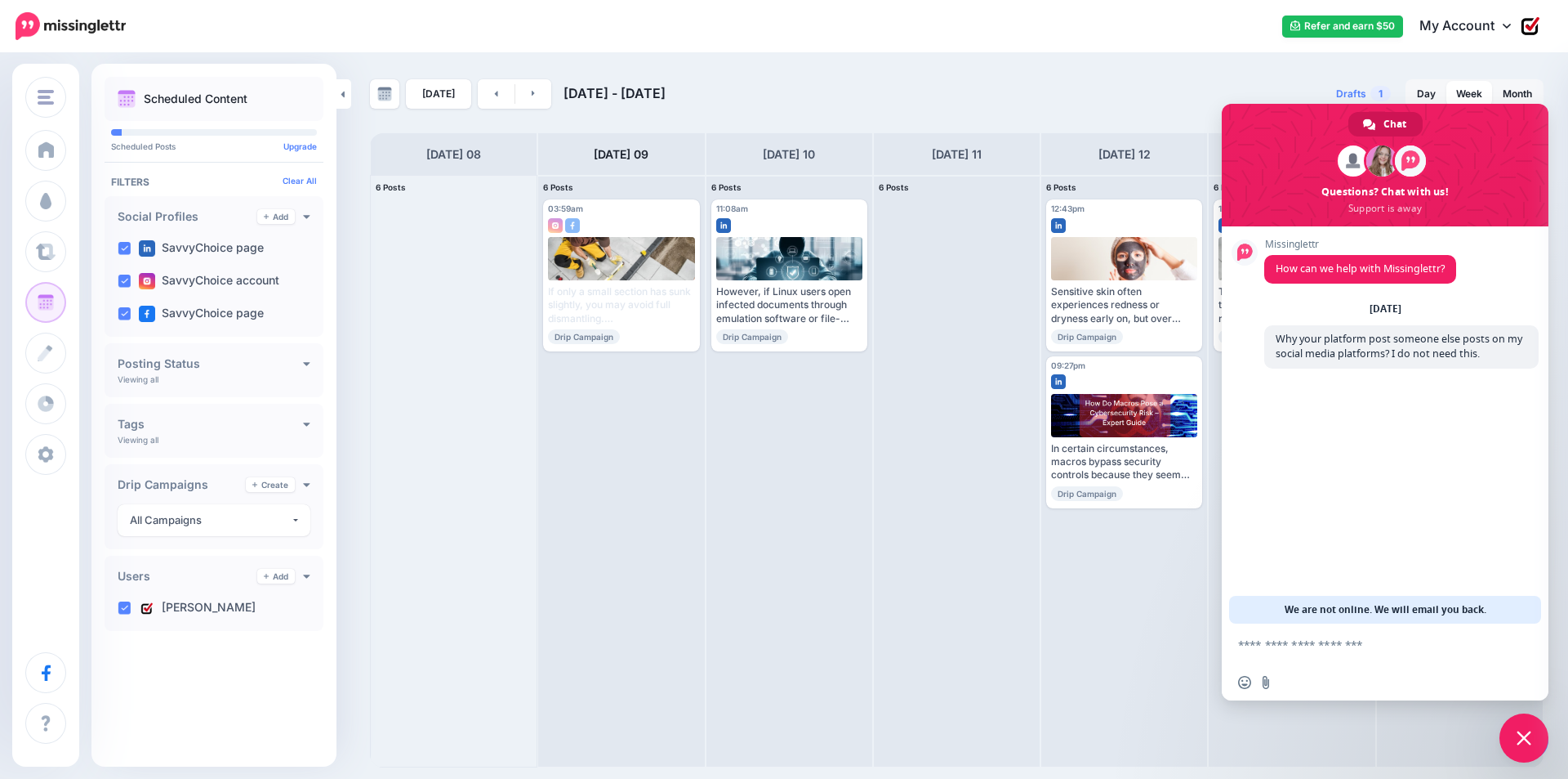
click at [1519, 732] on span "Close chat" at bounding box center [1524, 738] width 15 height 15
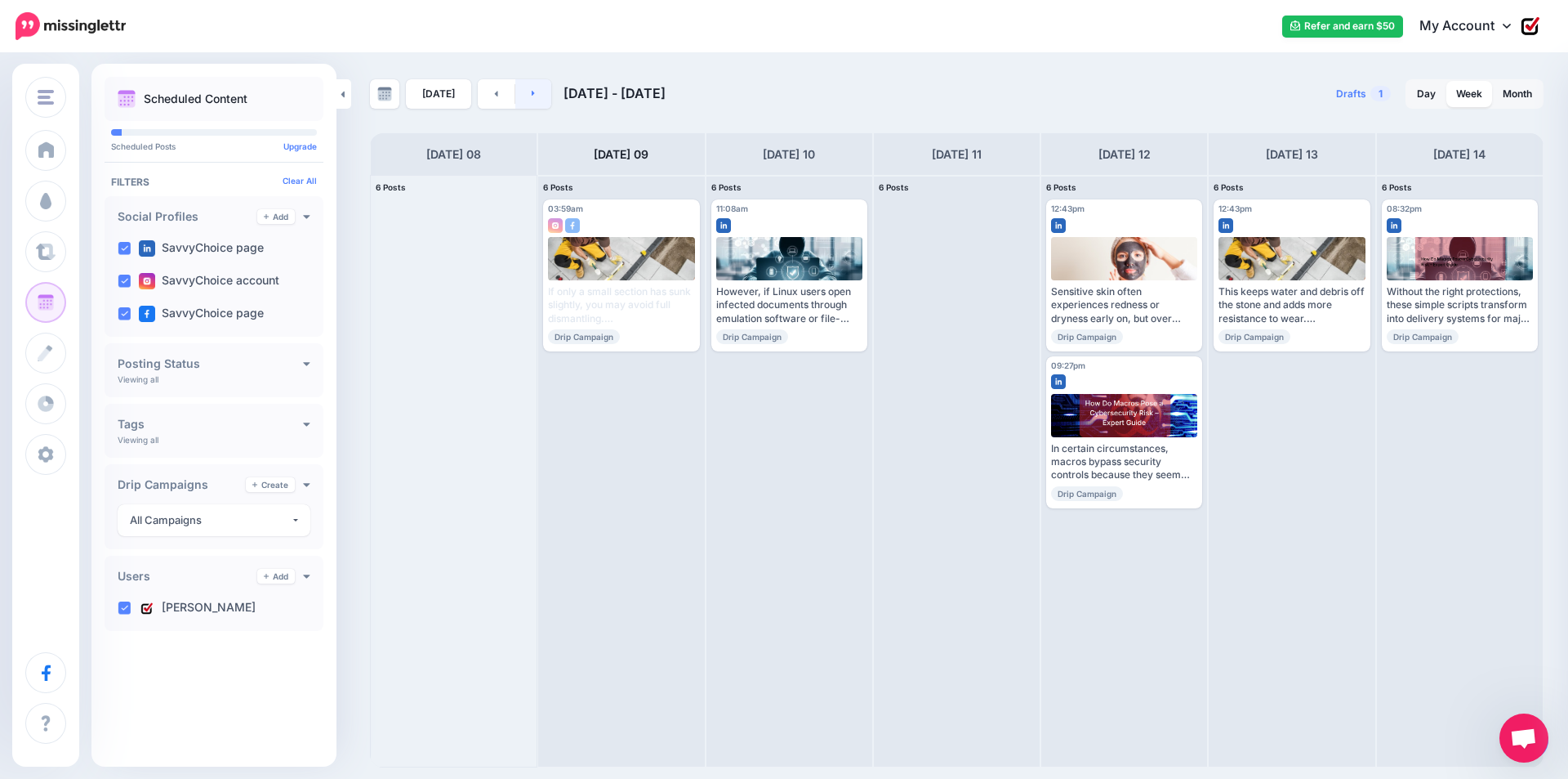
click at [537, 99] on link at bounding box center [534, 94] width 37 height 29
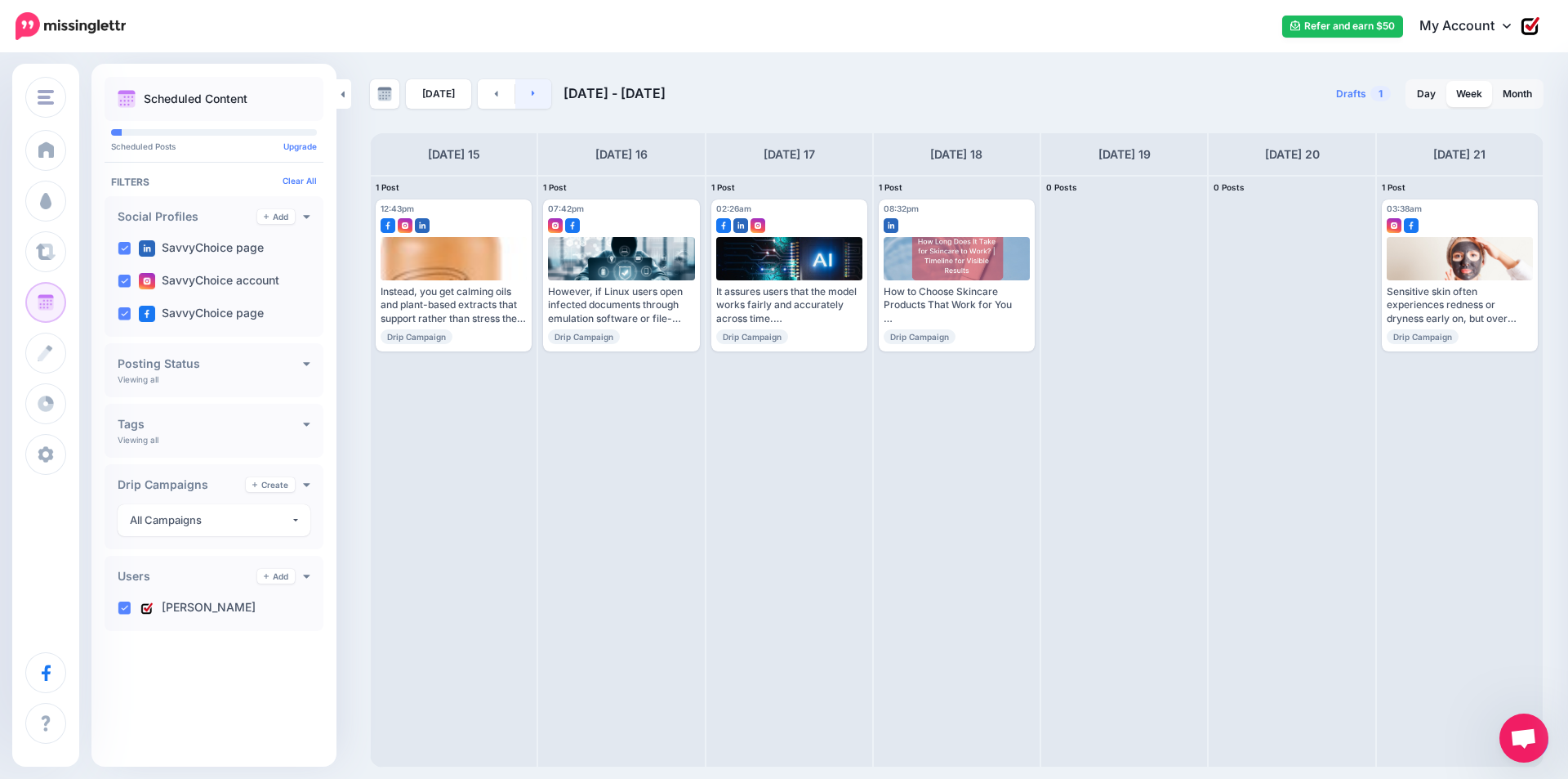
click at [537, 99] on link at bounding box center [534, 94] width 37 height 29
